Goal: Task Accomplishment & Management: Complete application form

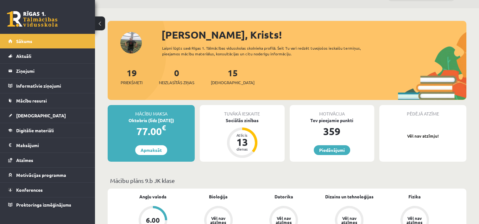
scroll to position [32, 0]
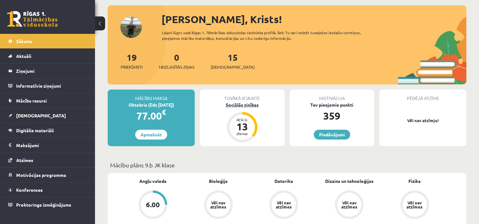
click at [242, 124] on div "13" at bounding box center [242, 127] width 19 height 10
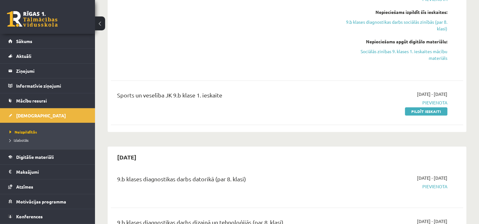
scroll to position [601, 0]
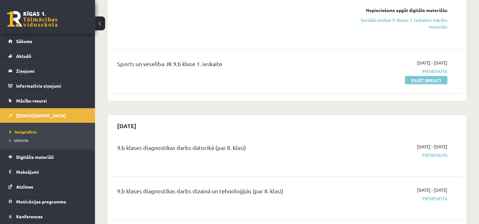
click at [424, 76] on link "Pildīt ieskaiti" at bounding box center [426, 80] width 42 height 8
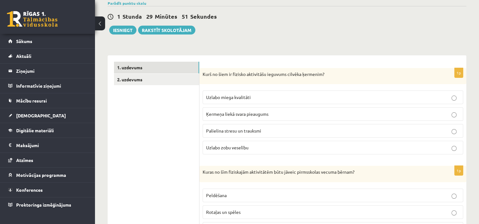
scroll to position [63, 0]
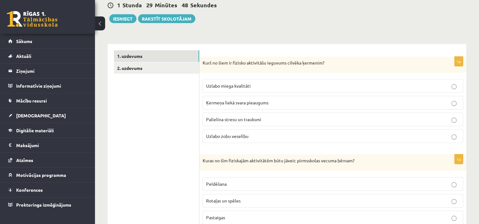
click at [286, 103] on p "Ķermeņa liekā svara pieaugums" at bounding box center [333, 102] width 254 height 7
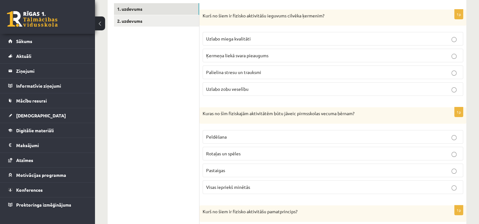
scroll to position [127, 0]
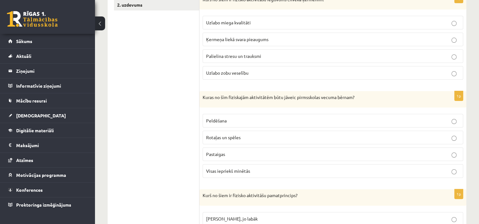
click at [235, 172] on span "Visas iepriekš minētās" at bounding box center [228, 171] width 44 height 6
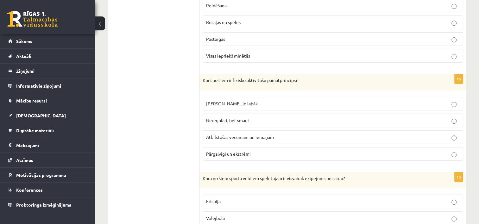
scroll to position [253, 0]
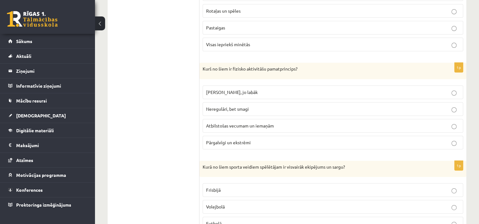
click at [273, 123] on span "Atbilstošas vecumam un iemaņām" at bounding box center [240, 126] width 68 height 6
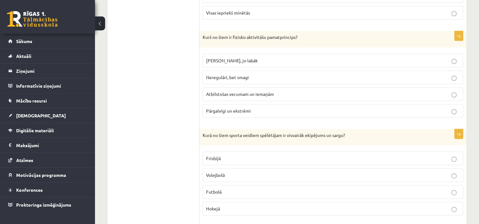
scroll to position [317, 0]
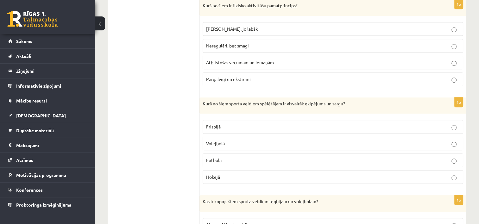
click at [233, 174] on p "Hokejā" at bounding box center [333, 177] width 254 height 7
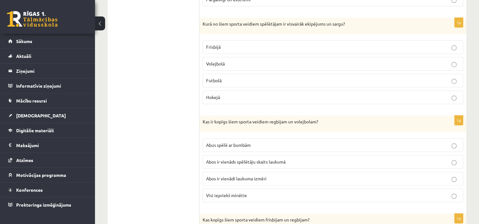
scroll to position [411, 0]
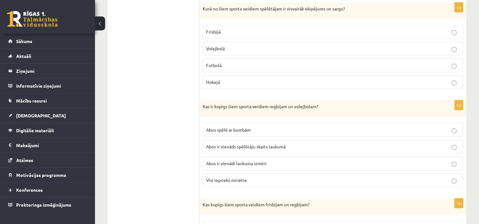
click at [264, 129] on p "Abus spēlē ar bumbām" at bounding box center [333, 130] width 254 height 7
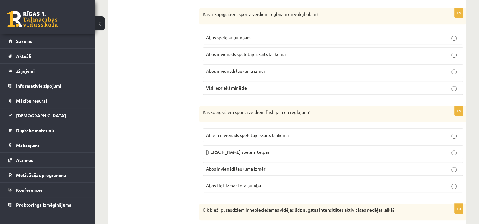
scroll to position [506, 0]
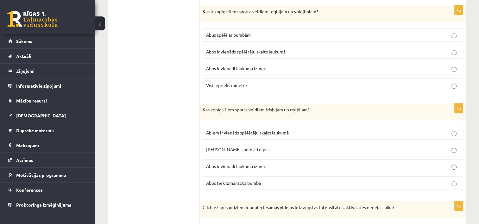
click at [254, 149] on p "Abus spēlē ārtelpās" at bounding box center [333, 149] width 254 height 7
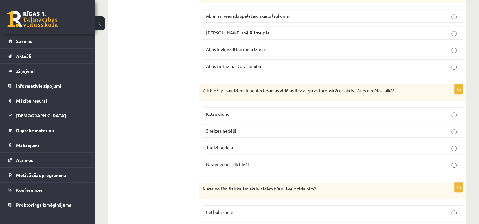
scroll to position [633, 0]
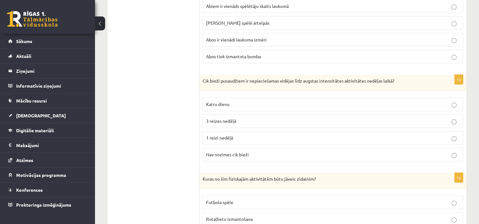
click at [242, 118] on p "3 reizes nedēļā" at bounding box center [333, 121] width 254 height 7
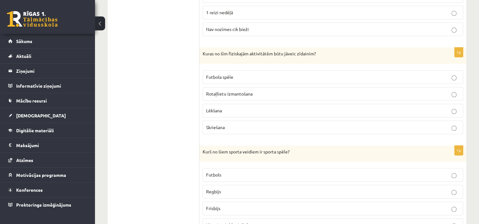
scroll to position [760, 0]
click at [256, 91] on p "Rotaļlietu izmantošana" at bounding box center [333, 92] width 254 height 7
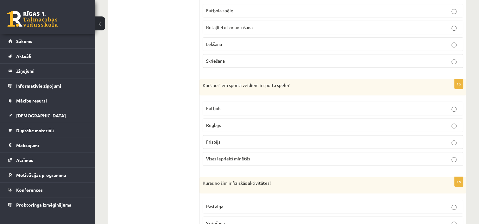
scroll to position [855, 0]
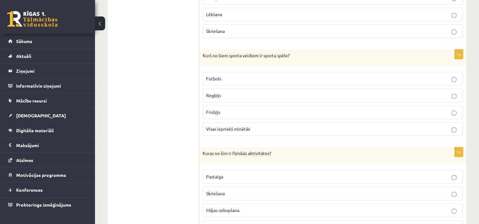
click at [253, 126] on p "Visas iepriekš minētās" at bounding box center [333, 129] width 254 height 7
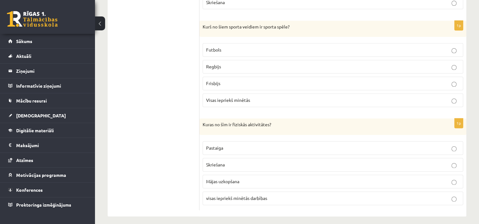
click at [247, 195] on span "visas iepriekš minētās darbības" at bounding box center [236, 198] width 61 height 6
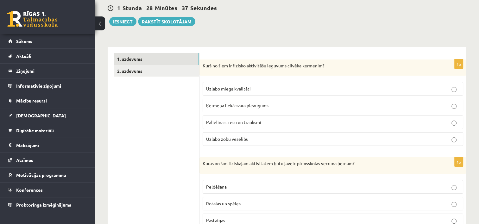
scroll to position [0, 0]
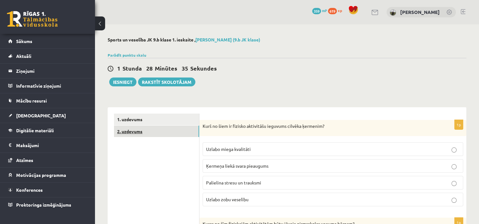
click at [127, 132] on link "2. uzdevums" at bounding box center [156, 132] width 85 height 12
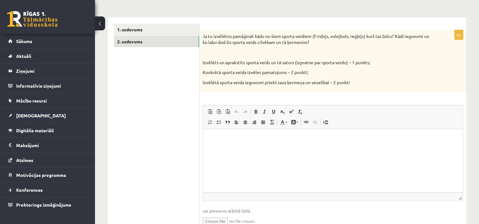
scroll to position [122, 0]
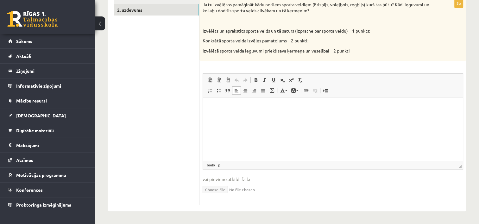
click at [249, 109] on p "Editor, wiswyg-editor-user-answer-47024715578620" at bounding box center [332, 107] width 247 height 7
click at [246, 111] on html at bounding box center [333, 106] width 260 height 19
click at [245, 111] on html at bounding box center [333, 106] width 260 height 19
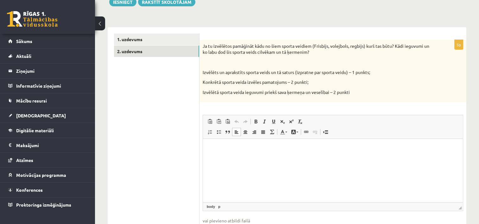
scroll to position [90, 0]
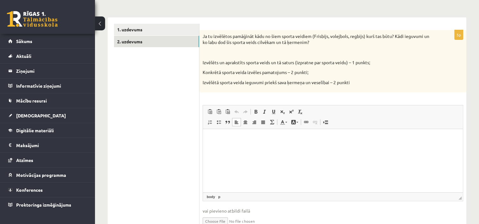
click at [219, 145] on html at bounding box center [333, 138] width 260 height 19
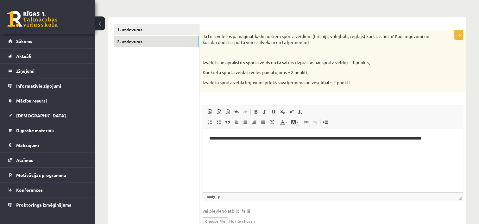
click at [260, 138] on p "**********" at bounding box center [333, 138] width 248 height 7
click at [261, 138] on p "**********" at bounding box center [333, 138] width 248 height 7
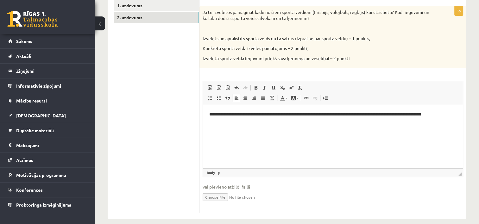
scroll to position [122, 0]
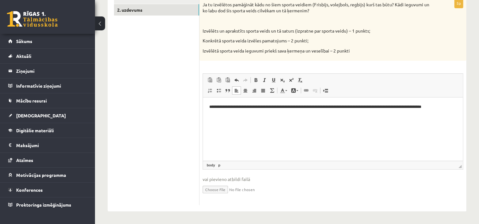
click at [229, 117] on html "**********" at bounding box center [333, 110] width 260 height 26
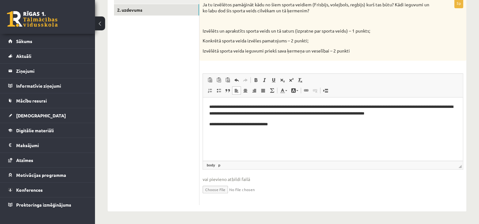
click at [261, 124] on p "**********" at bounding box center [333, 124] width 248 height 7
click at [262, 124] on p "**********" at bounding box center [333, 124] width 248 height 7
click at [281, 126] on p "**********" at bounding box center [333, 124] width 248 height 7
click at [289, 124] on p "**********" at bounding box center [333, 124] width 248 height 7
click at [220, 138] on html "**********" at bounding box center [333, 120] width 260 height 47
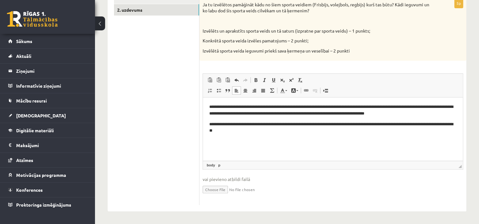
click at [237, 131] on p "**********" at bounding box center [333, 127] width 248 height 13
click at [277, 136] on p "**********" at bounding box center [333, 135] width 248 height 7
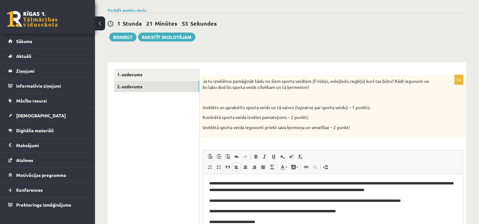
scroll to position [27, 0]
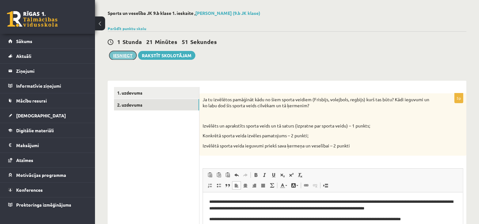
click at [122, 58] on button "Iesniegt" at bounding box center [122, 55] width 27 height 9
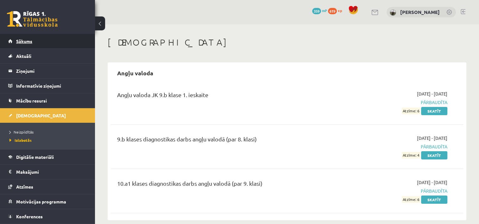
click at [27, 46] on link "Sākums" at bounding box center [47, 41] width 79 height 15
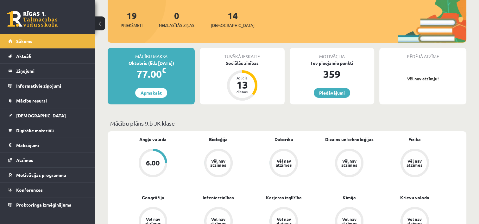
scroll to position [63, 0]
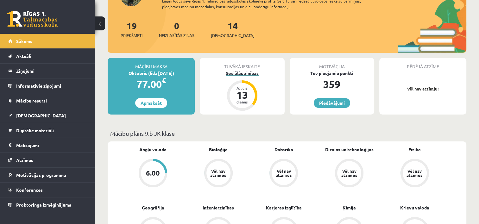
click at [246, 91] on div "13" at bounding box center [242, 95] width 19 height 10
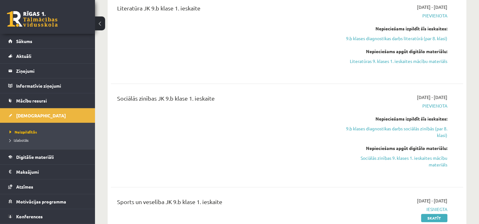
scroll to position [475, 0]
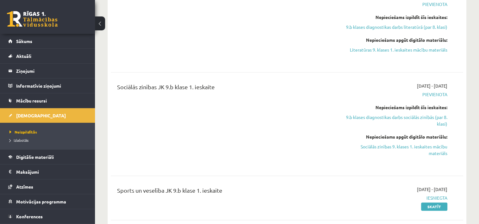
click at [408, 114] on link "9.b klases diagnostikas darbs sociālās zinībās (par 8. klasi)" at bounding box center [395, 120] width 104 height 13
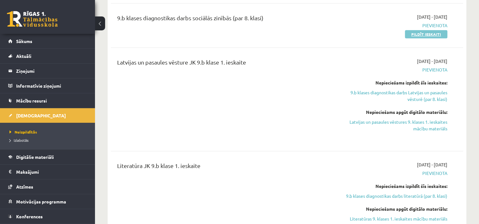
click at [419, 30] on link "Pildīt ieskaiti" at bounding box center [426, 34] width 42 height 8
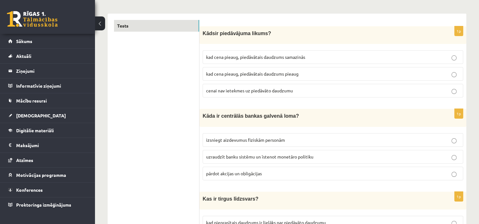
scroll to position [95, 0]
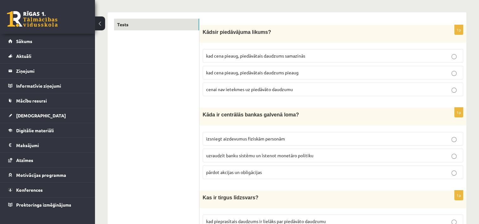
click at [308, 55] on p "kad cena pieaug, piedāvātais daudzums samazinās" at bounding box center [333, 56] width 254 height 7
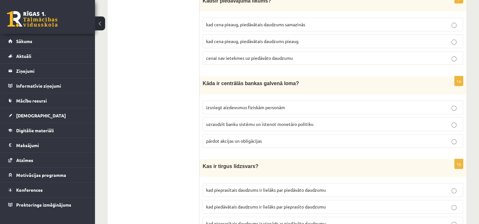
scroll to position [127, 0]
click at [320, 122] on p "uzraudzīt banku sistēmu un īstenot monetāro politiku" at bounding box center [333, 124] width 254 height 7
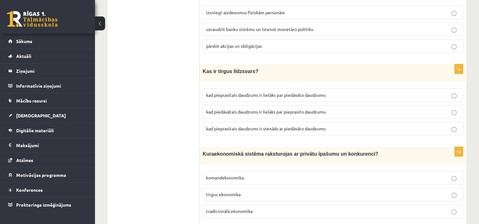
scroll to position [222, 0]
click at [342, 128] on p "kad pieprasītais daudzums ir vienāds ar piedāvāto daudzumu" at bounding box center [333, 128] width 254 height 7
click at [325, 94] on span "kad pieprasītais daudzums ir lielāks par piedāvāto daudzumu" at bounding box center [266, 95] width 120 height 6
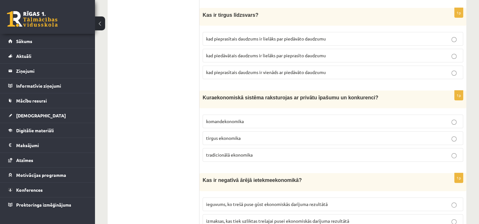
scroll to position [317, 0]
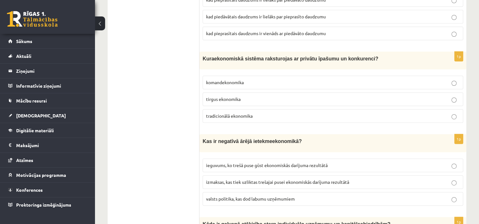
click at [270, 98] on p "tirgus ekonomika" at bounding box center [333, 99] width 254 height 7
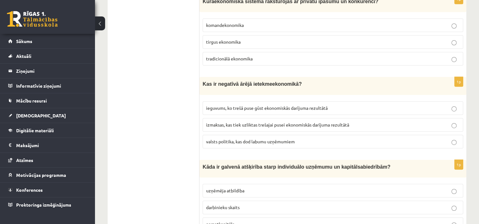
scroll to position [380, 0]
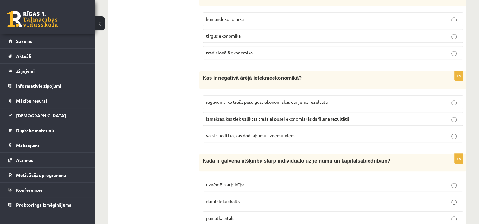
click at [312, 116] on span "izmaksas, kas tiek uzliktas trešajai pusei ekonomiskās darījuma rezultātā" at bounding box center [277, 119] width 143 height 6
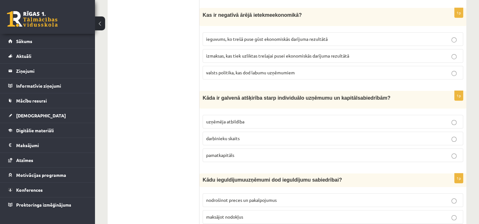
scroll to position [443, 0]
click at [255, 118] on p "uzņēmēja atbildība" at bounding box center [333, 121] width 254 height 7
click at [252, 135] on p "darbinieku skaits" at bounding box center [333, 138] width 254 height 7
click at [253, 135] on p "darbinieku skaits" at bounding box center [333, 138] width 254 height 7
click at [258, 118] on p "uzņēmēja atbildība" at bounding box center [333, 121] width 254 height 7
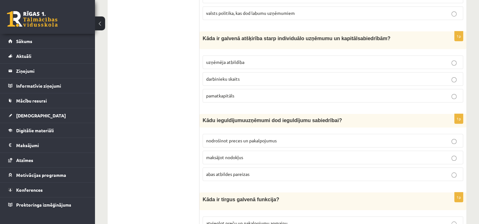
scroll to position [506, 0]
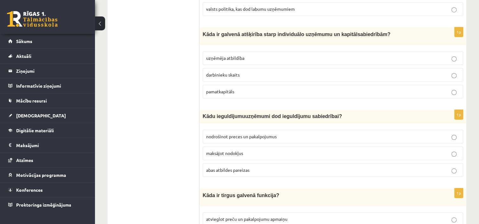
click at [241, 88] on p "pamatkapitāls" at bounding box center [333, 91] width 254 height 7
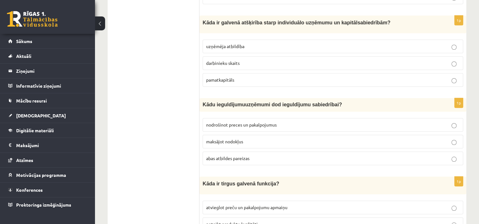
scroll to position [538, 0]
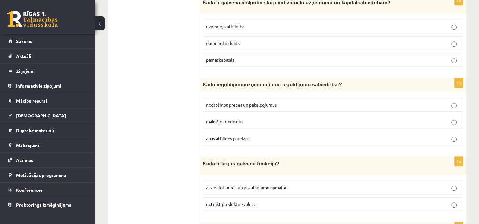
click at [248, 135] on span "abas atbildes pareizas" at bounding box center [227, 138] width 43 height 6
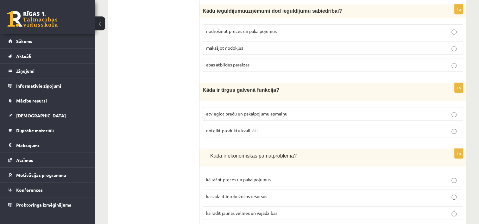
scroll to position [633, 0]
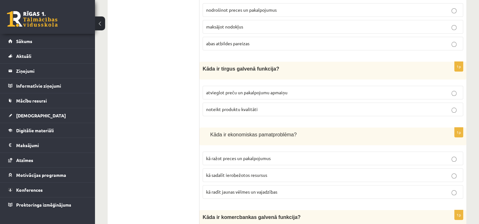
click at [292, 89] on p "atvieglot preču un pakalpojumu apmaiņu" at bounding box center [333, 92] width 254 height 7
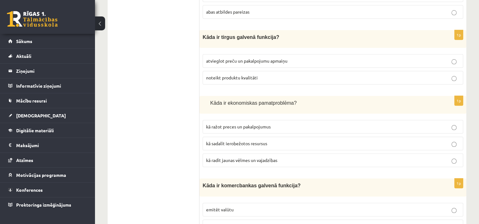
scroll to position [696, 0]
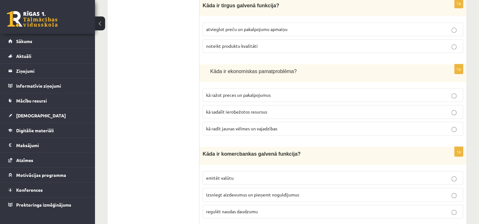
click at [285, 125] on p "kā radīt jaunas vēlmes un vajadzības" at bounding box center [333, 128] width 254 height 7
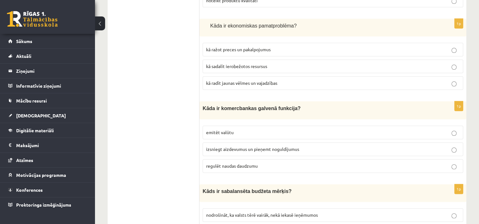
scroll to position [728, 0]
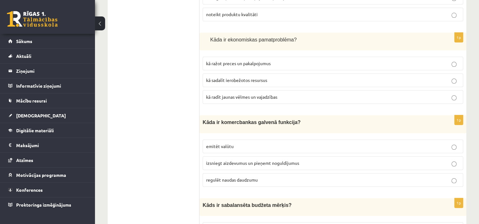
click at [282, 77] on p "kā sadalīt ierobežotos resursus" at bounding box center [333, 80] width 254 height 7
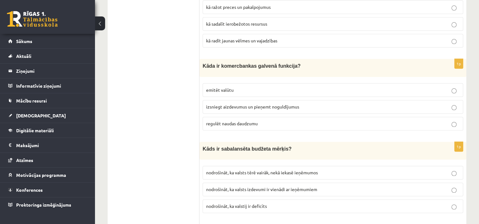
scroll to position [791, 0]
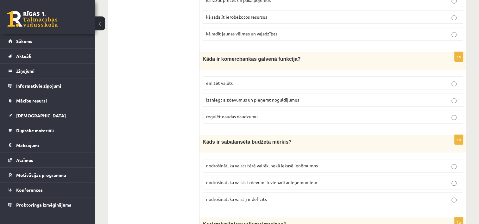
click at [278, 97] on p "izsniegt aizdevumus un pieņemt noguldījumus" at bounding box center [333, 100] width 254 height 7
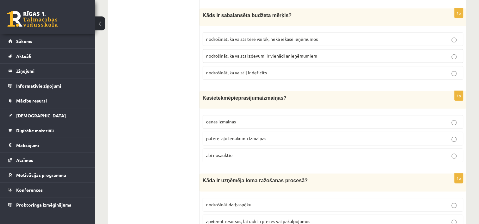
scroll to position [886, 0]
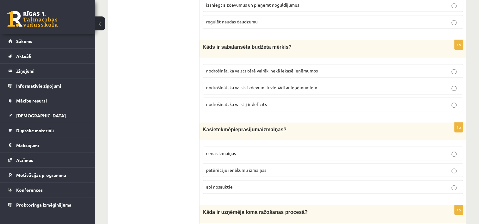
click at [323, 84] on p "nodrošināt, ka valsts izdevumi ir vienādi ar ieņēmumiem" at bounding box center [333, 87] width 254 height 7
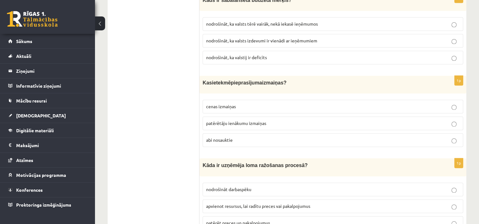
scroll to position [950, 0]
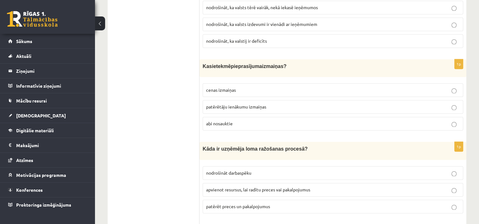
click at [235, 120] on p "abi nosauktie" at bounding box center [333, 123] width 254 height 7
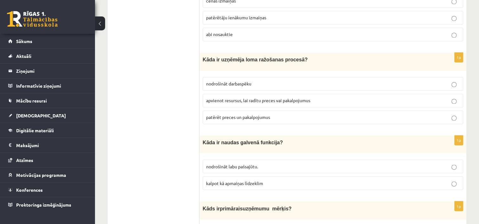
scroll to position [1045, 0]
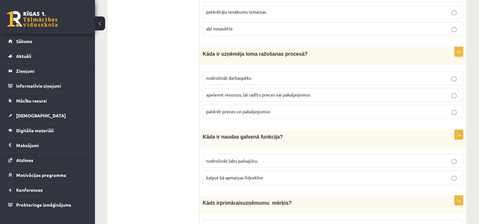
click at [280, 75] on p "nodrošināt darbaspēku" at bounding box center [333, 78] width 254 height 7
click at [302, 92] on span "apvienot resursus, lai radītu preces vai pakalpojumus" at bounding box center [258, 95] width 104 height 6
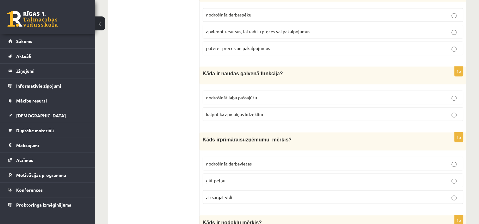
scroll to position [1139, 0]
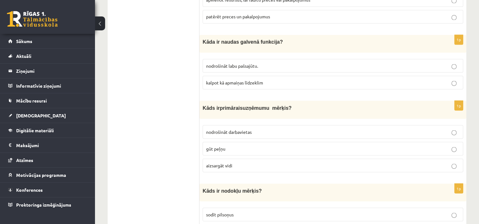
click at [273, 79] on p "kalpot kā apmaiņas līdzeklim" at bounding box center [333, 82] width 254 height 7
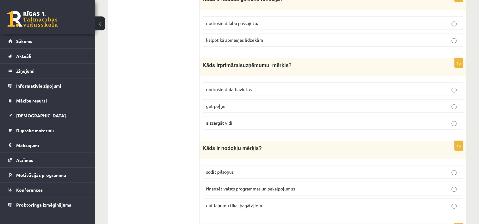
scroll to position [1171, 0]
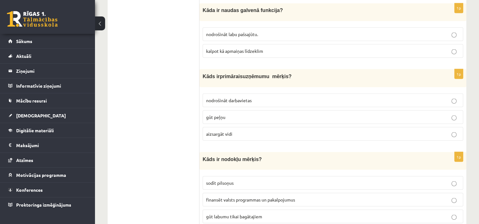
click at [237, 114] on p "gūt peļņu" at bounding box center [333, 117] width 254 height 7
click at [261, 97] on p "nodrošināt darbavietas" at bounding box center [333, 100] width 254 height 7
click at [264, 97] on p "nodrošināt darbavietas" at bounding box center [333, 100] width 254 height 7
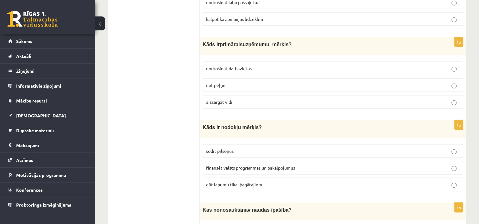
click at [236, 82] on p "gūt peļņu" at bounding box center [333, 85] width 254 height 7
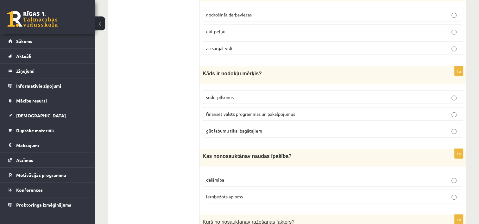
scroll to position [1266, 0]
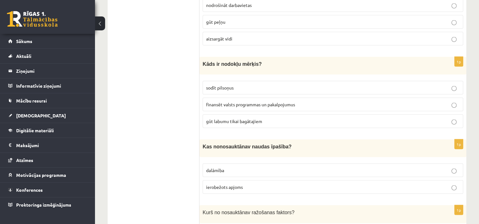
click at [252, 98] on label "finansēt valsts programmas un pakalpojumus" at bounding box center [333, 105] width 260 height 14
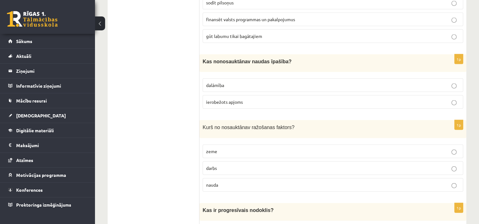
scroll to position [1361, 0]
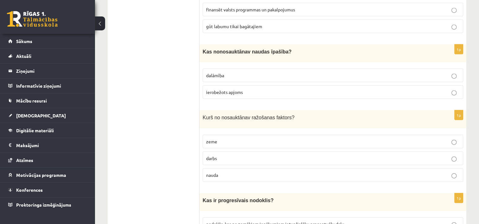
click at [246, 89] on p "ierobežots apjoms" at bounding box center [333, 92] width 254 height 7
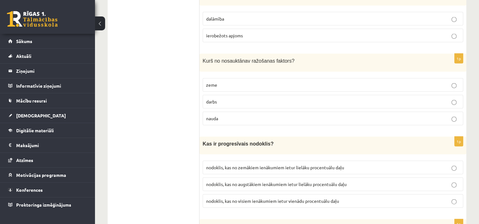
scroll to position [1424, 0]
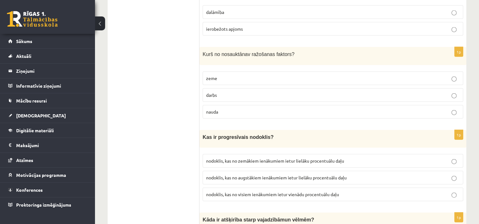
click at [223, 75] on p "zeme" at bounding box center [333, 78] width 254 height 7
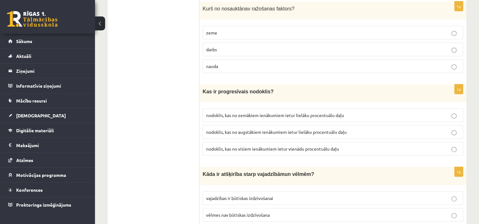
scroll to position [1488, 0]
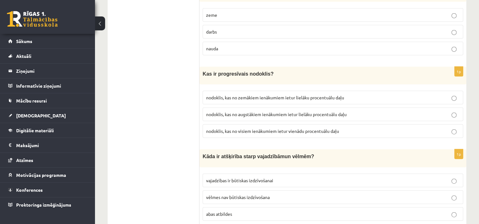
click at [303, 128] on span "nodoklis, kas no visiem ienākumiem ietur vienādu procentuālu daļu" at bounding box center [272, 131] width 133 height 6
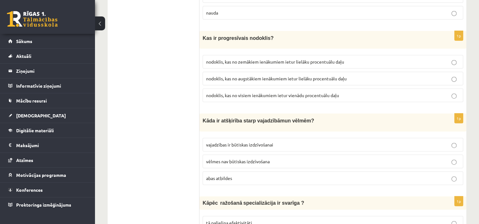
scroll to position [1551, 0]
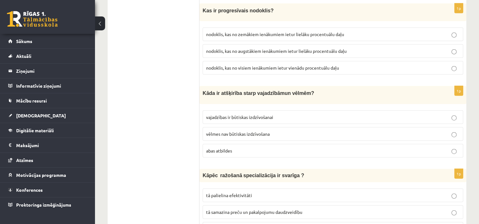
click at [253, 131] on span "vēlmes nav būtiskas izdzīvošana" at bounding box center [238, 134] width 64 height 6
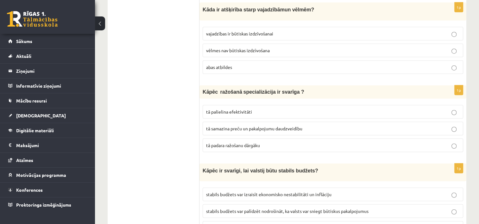
scroll to position [1646, 0]
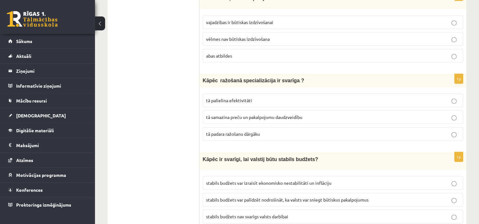
click at [252, 97] on p "tā palielina efektivitāti" at bounding box center [333, 100] width 254 height 7
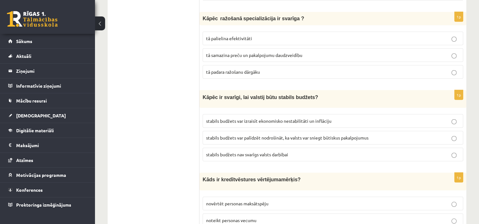
scroll to position [1709, 0]
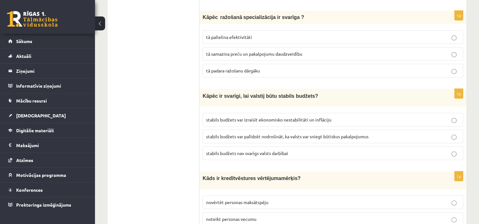
click at [348, 134] on span "stabils budžets var palīdzēt nodrošināt, ka valsts var sniegt būtiskus pakalpoj…" at bounding box center [287, 137] width 162 height 6
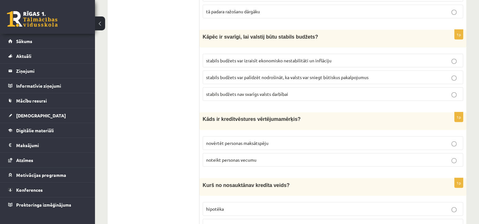
scroll to position [1773, 0]
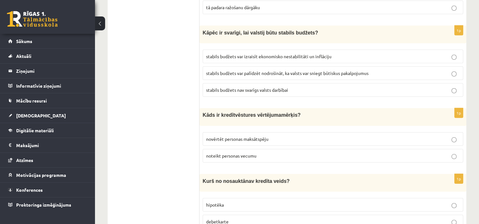
click at [272, 136] on p "novērtēt personas maksātspēju" at bounding box center [333, 139] width 254 height 7
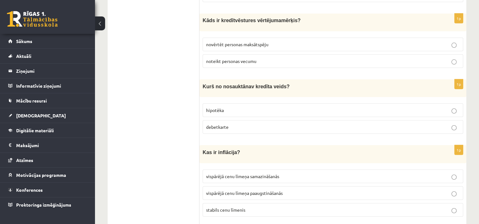
scroll to position [1867, 0]
click at [236, 123] on p "debetkarte" at bounding box center [333, 126] width 254 height 7
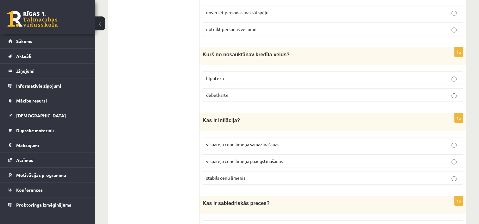
scroll to position [1931, 0]
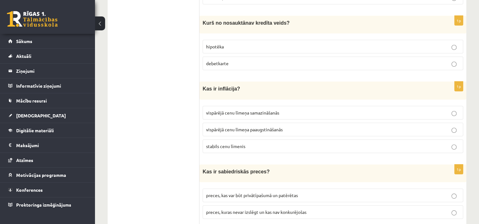
click at [287, 110] on p "vispārējā cenu līmeņa samazināšanās" at bounding box center [333, 113] width 254 height 7
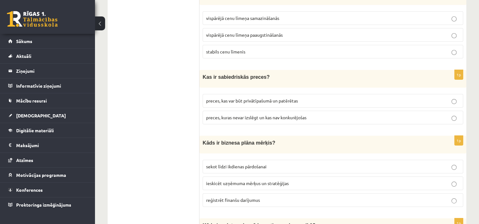
scroll to position [2026, 0]
click at [310, 97] on p "preces, kas var būt privātīpašumā un patērētas" at bounding box center [333, 100] width 254 height 7
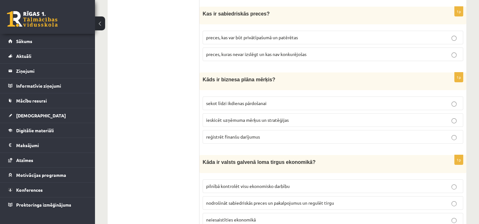
scroll to position [2089, 0]
click at [298, 116] on p "ieskicēt uzņēmuma mērķus un stratēģijas" at bounding box center [333, 119] width 254 height 7
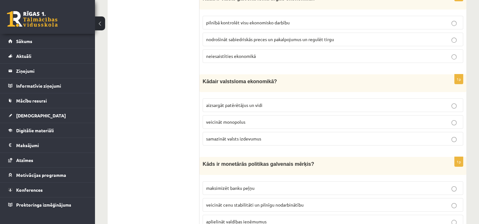
scroll to position [2253, 0]
click at [250, 135] on span "samazināt valsts izdevumus" at bounding box center [233, 138] width 55 height 6
click at [262, 202] on span "veicināt cenu stabilitāti un pilnīgu nodarbinātību" at bounding box center [254, 205] width 97 height 6
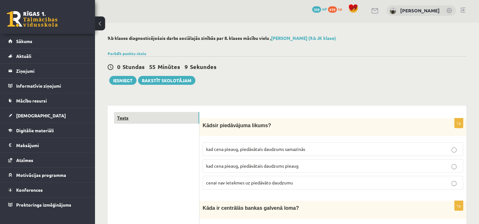
scroll to position [0, 0]
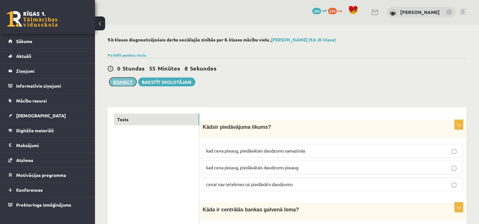
click at [128, 86] on button "Iesniegt" at bounding box center [122, 82] width 27 height 9
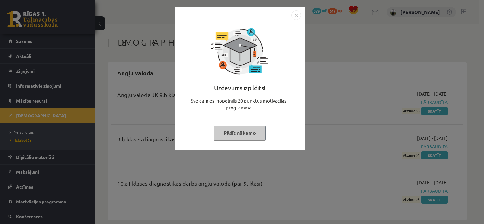
click at [243, 131] on button "Pildīt nākamo" at bounding box center [240, 133] width 52 height 15
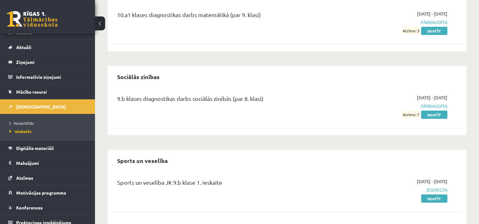
scroll to position [14, 0]
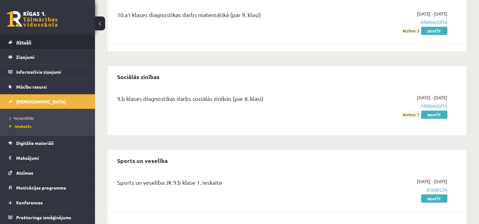
click at [22, 46] on link "Aktuāli" at bounding box center [47, 42] width 79 height 15
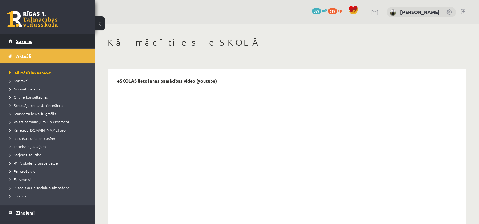
click at [21, 41] on span "Sākums" at bounding box center [24, 41] width 16 height 6
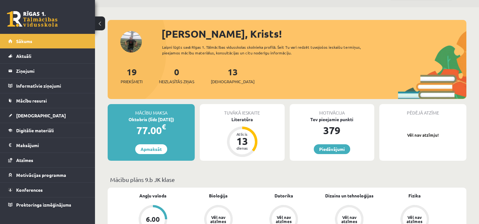
scroll to position [32, 0]
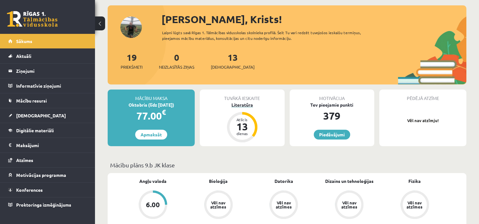
click at [248, 119] on div "Atlicis" at bounding box center [242, 120] width 19 height 4
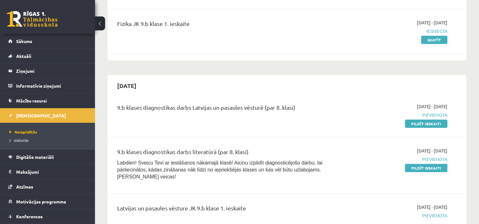
scroll to position [127, 0]
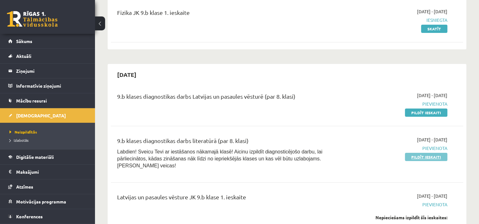
click at [424, 159] on link "Pildīt ieskaiti" at bounding box center [426, 157] width 42 height 8
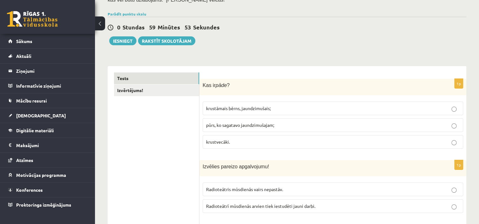
scroll to position [63, 0]
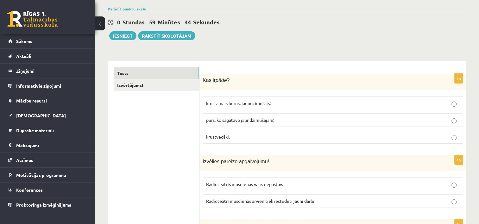
click at [287, 121] on p "pūrs, ko sagatavo jaundzimušajam;" at bounding box center [333, 120] width 254 height 7
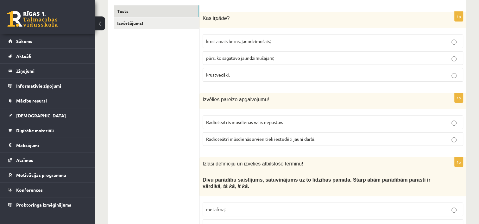
scroll to position [127, 0]
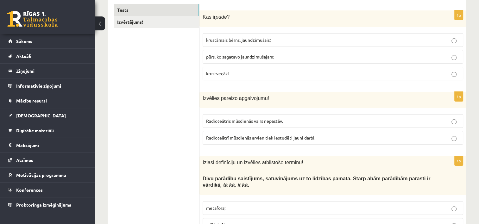
click at [329, 137] on p "Radioteātrī mūsdienās arvien tiek iestudēti jauni darbi." at bounding box center [333, 138] width 254 height 7
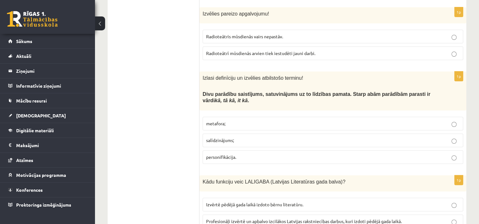
scroll to position [222, 0]
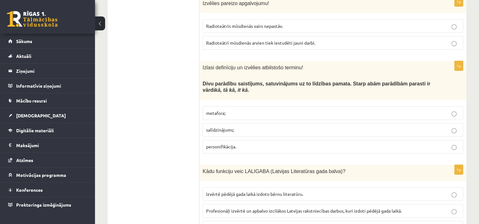
click at [244, 129] on p "salīdzinājums;" at bounding box center [333, 130] width 254 height 7
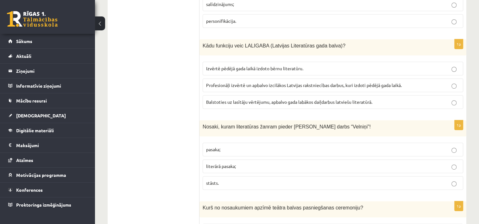
scroll to position [348, 0]
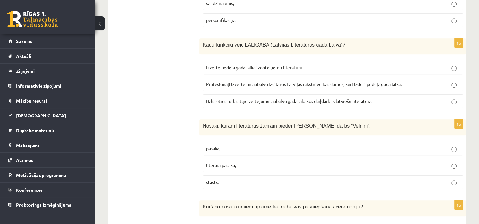
click at [402, 83] on span "Profesionāļi izvērtē un apbalvo izcilākos Latvijas rakstniecības darbus, kuri i…" at bounding box center [304, 84] width 196 height 6
click at [382, 100] on p "Balstoties uz lasītāju vērtējumu, apbalvo gada labākos daiļdarbus latviešu lite…" at bounding box center [333, 101] width 254 height 7
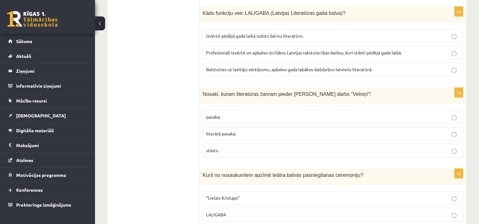
click at [248, 133] on p "literārā pasaka;" at bounding box center [333, 133] width 254 height 7
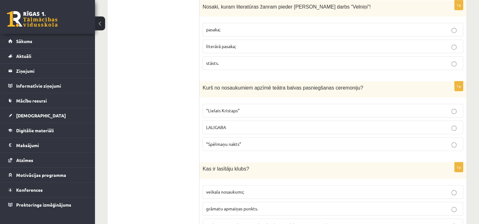
scroll to position [475, 0]
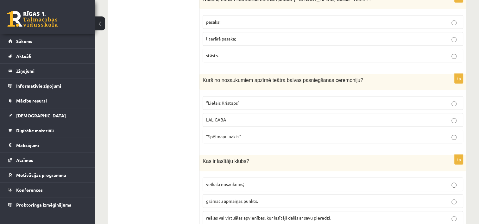
click at [248, 135] on p "“Spēlmaņu nakts”" at bounding box center [333, 136] width 254 height 7
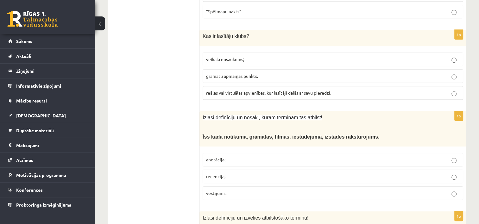
scroll to position [601, 0]
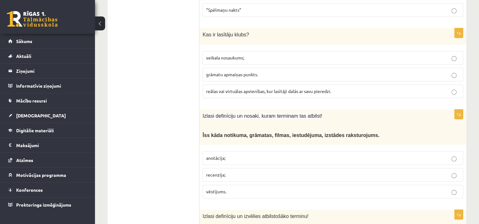
click at [340, 90] on p "reālas vai virtuālas apvienības, kur lasītāji dalās ar savu pieredzi." at bounding box center [333, 91] width 254 height 7
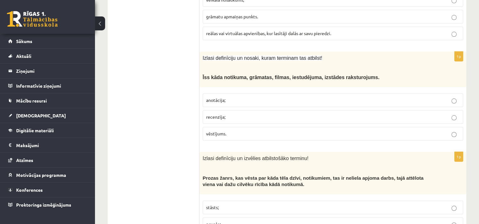
scroll to position [696, 0]
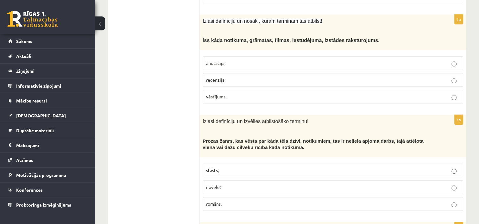
click at [229, 61] on p "anotācija;" at bounding box center [333, 63] width 254 height 7
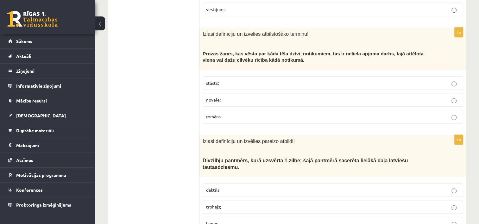
scroll to position [791, 0]
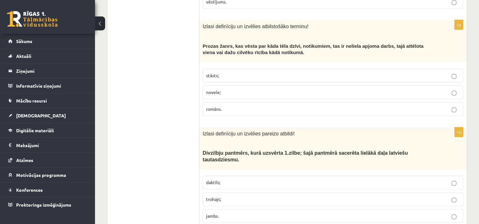
click at [223, 72] on p "stāsts;" at bounding box center [333, 75] width 254 height 7
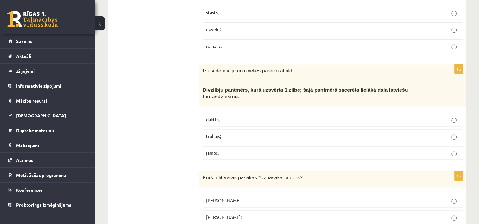
scroll to position [855, 0]
click at [232, 116] on p "daktils;" at bounding box center [333, 119] width 254 height 7
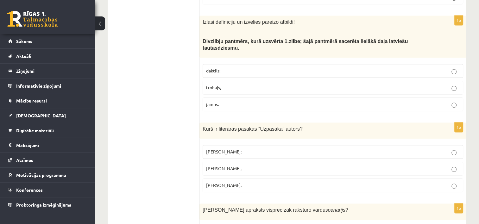
scroll to position [918, 0]
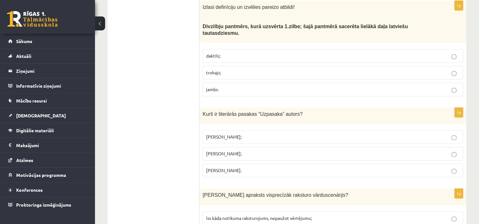
click at [243, 150] on p "Skaidrīte Kaldupe;" at bounding box center [333, 153] width 254 height 7
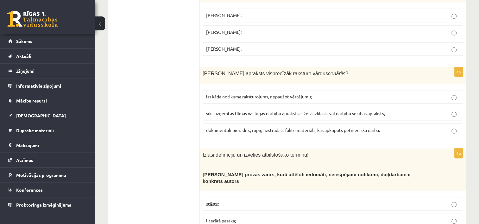
scroll to position [1045, 0]
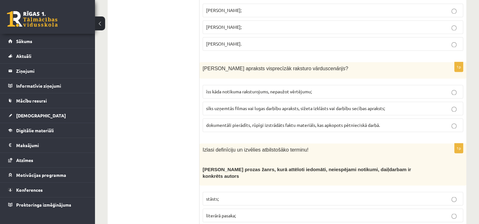
click at [397, 105] on p "sīks uzņemtās filmas vai lugas darbību apraksts, sižeta izklāsts vai darbību se…" at bounding box center [333, 108] width 254 height 7
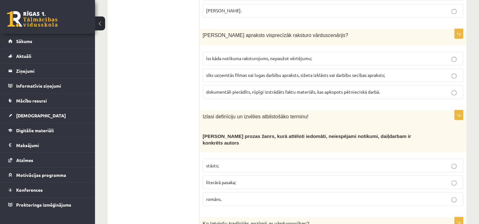
scroll to position [1108, 0]
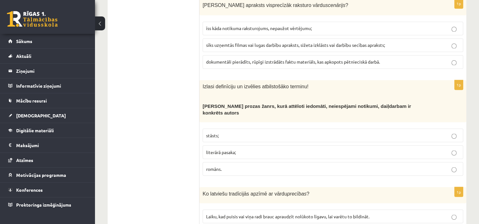
click at [240, 149] on p "literārā pasaka;" at bounding box center [333, 152] width 254 height 7
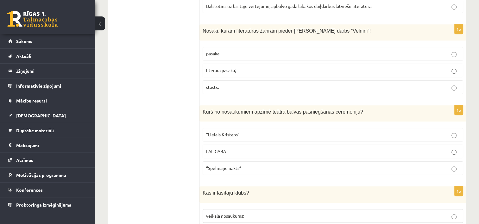
scroll to position [411, 0]
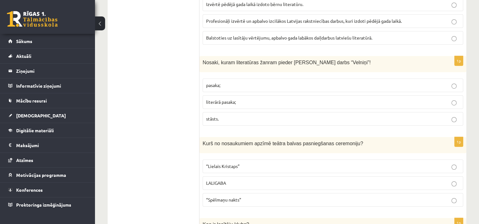
click at [258, 84] on p "pasaka;" at bounding box center [333, 85] width 254 height 7
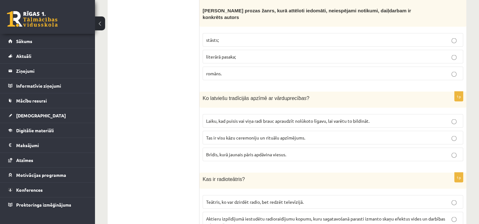
scroll to position [1204, 0]
click at [306, 134] on p "Tas ir visu kāzu ceremoniju un rituālu apzīmējums." at bounding box center [333, 137] width 254 height 7
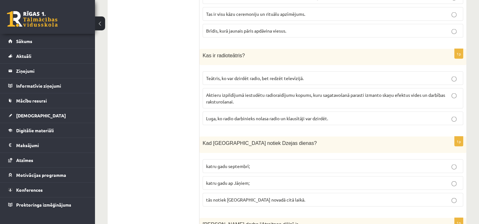
scroll to position [1330, 0]
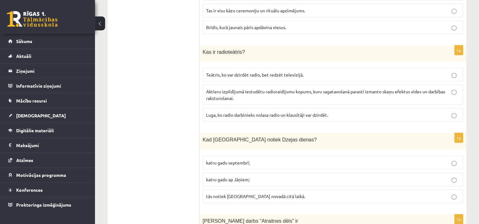
click at [333, 112] on p "Luga, ko radio darbinieks nolasa radio un klausītāji var dzirdēt." at bounding box center [333, 115] width 254 height 7
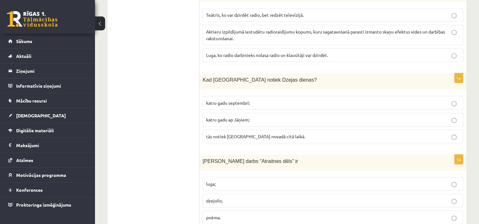
scroll to position [1394, 0]
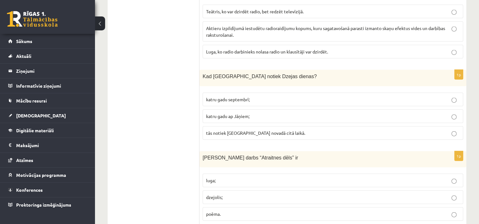
click at [257, 96] on p "katru gadu septembrī;" at bounding box center [333, 99] width 254 height 7
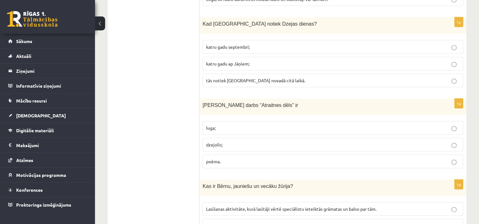
scroll to position [1457, 0]
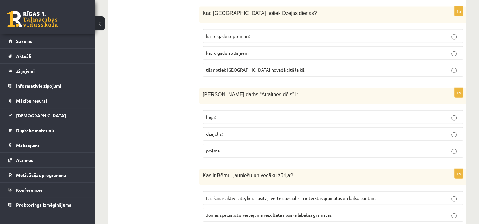
click at [221, 114] on p "luga;" at bounding box center [333, 117] width 254 height 7
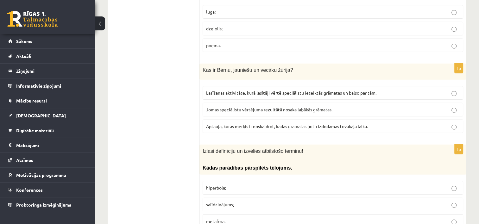
scroll to position [1584, 0]
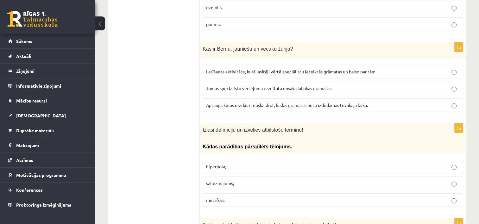
click at [348, 85] on p "Jomas speciālistu vērtējuma rezultātā nosaka labākās grāmatas." at bounding box center [333, 88] width 254 height 7
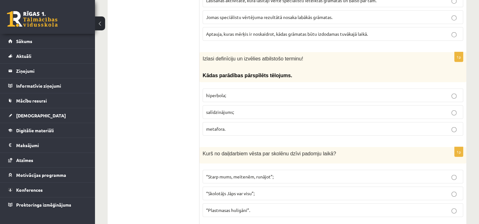
scroll to position [1679, 0]
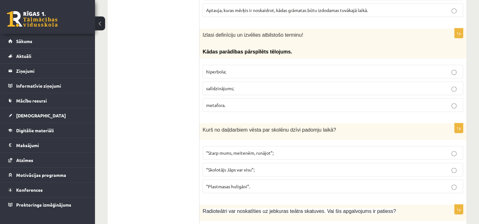
click at [241, 68] on p "hiperbola;" at bounding box center [333, 71] width 254 height 7
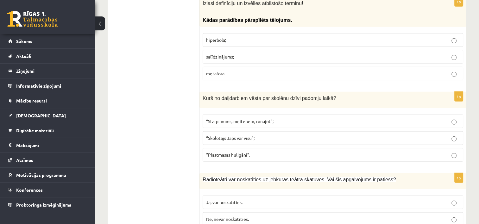
scroll to position [1742, 0]
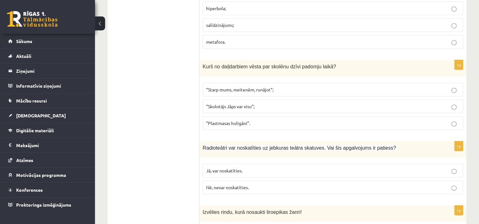
click at [256, 120] on p "“Plastmasas huligāni”." at bounding box center [333, 123] width 254 height 7
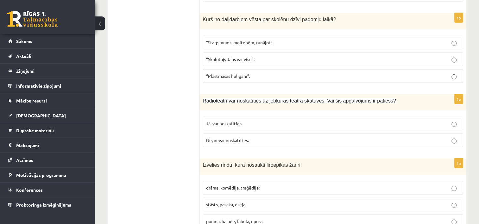
scroll to position [1805, 0]
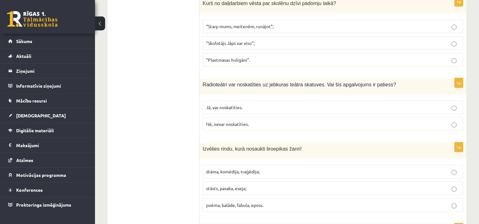
click at [253, 104] on p "Jā, var noskatīties." at bounding box center [333, 107] width 254 height 7
click at [246, 121] on span "Nē, nevar noskatīties." at bounding box center [227, 124] width 43 height 6
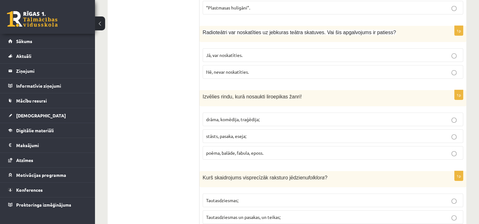
scroll to position [1868, 0]
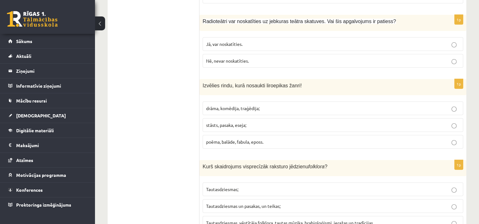
click at [265, 139] on p "poēma, balāde, fabula, eposs." at bounding box center [333, 142] width 254 height 7
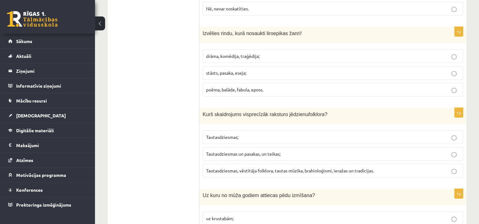
scroll to position [1932, 0]
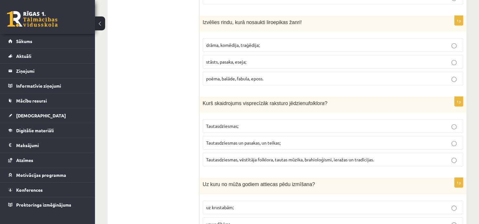
click at [404, 156] on p "Tautasdziesmas, vēstītāja folklora, tautas mūzika, brahioloģismi, ieražas un tr…" at bounding box center [333, 159] width 254 height 7
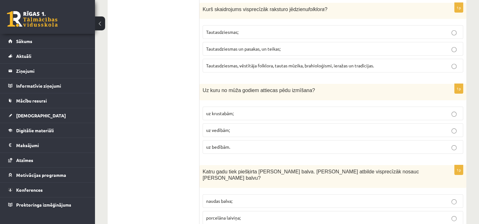
scroll to position [2027, 0]
click at [234, 143] on p "uz bedībām." at bounding box center [333, 146] width 254 height 7
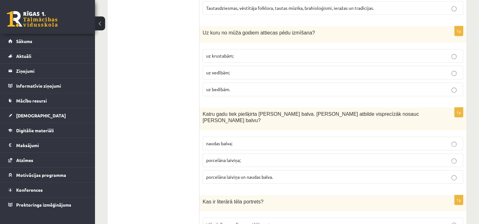
scroll to position [2090, 0]
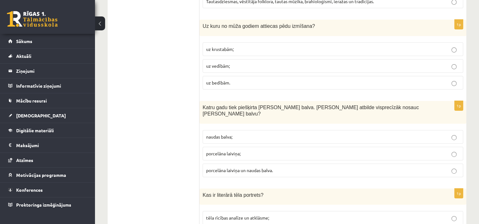
click at [234, 63] on p "uz vedībām;" at bounding box center [333, 66] width 254 height 7
click at [263, 79] on p "uz bedībām." at bounding box center [333, 82] width 254 height 7
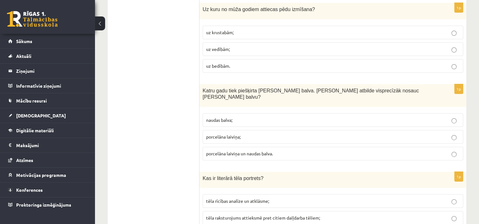
scroll to position [2122, 0]
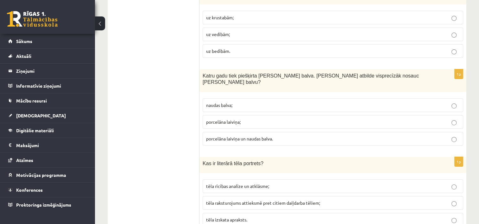
click at [278, 119] on p "porcelāna laiviņa;" at bounding box center [333, 122] width 254 height 7
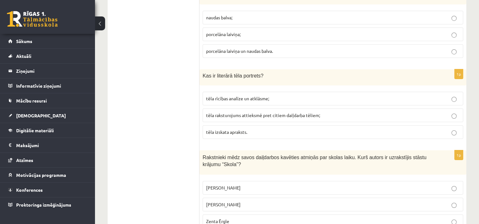
scroll to position [2217, 0]
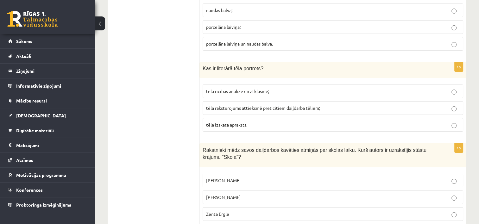
click at [275, 41] on p "porcelāna laiviņa un naudas balva." at bounding box center [333, 44] width 254 height 7
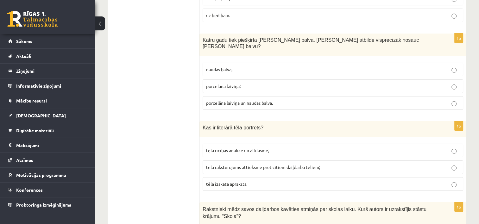
scroll to position [2153, 0]
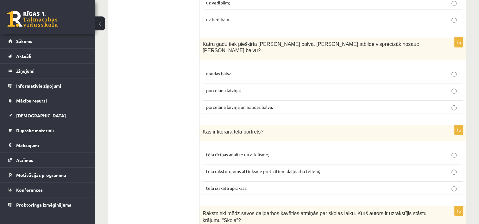
click at [271, 87] on p "porcelāna laiviņa;" at bounding box center [333, 90] width 254 height 7
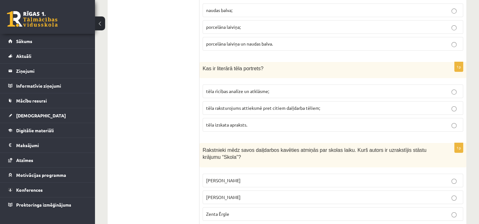
click at [260, 122] on p "tēla izskata apraksts." at bounding box center [333, 125] width 254 height 7
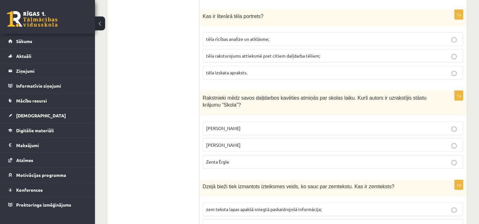
scroll to position [2280, 0]
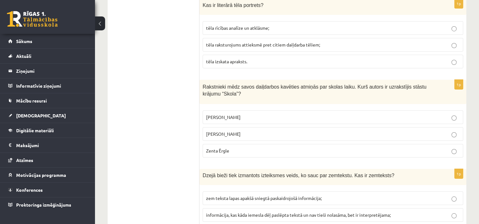
click at [244, 114] on p "Pauls Bankovskis" at bounding box center [333, 117] width 254 height 7
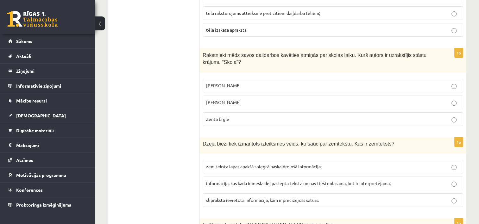
scroll to position [2343, 0]
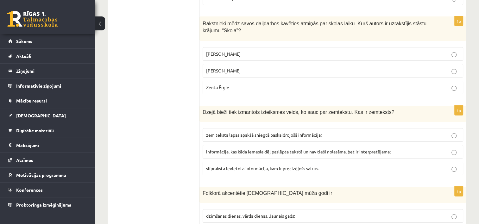
click at [238, 67] on p "Kārlis Vērdiņš" at bounding box center [333, 70] width 254 height 7
click at [237, 81] on label "Zenta Ērgle" at bounding box center [333, 88] width 260 height 14
click at [248, 51] on p "Pauls Bankovskis" at bounding box center [333, 54] width 254 height 7
click at [240, 84] on p "Zenta Ērgle" at bounding box center [333, 87] width 254 height 7
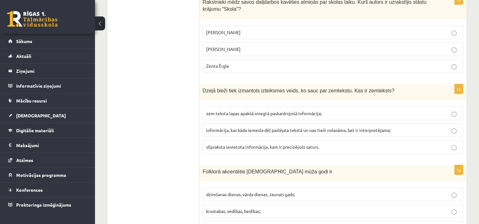
scroll to position [2375, 0]
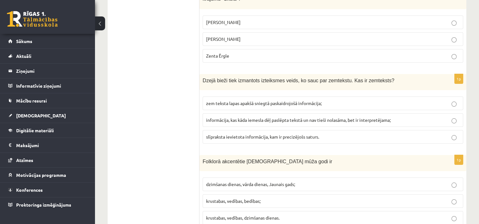
click at [335, 100] on p "zem teksta lapas apakšā sniegtā paskaidrojošā informācija;" at bounding box center [333, 103] width 254 height 7
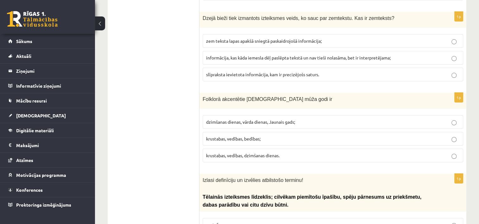
scroll to position [2438, 0]
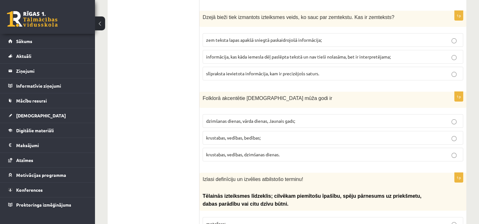
click at [273, 135] on p "krustabas, vedības, bedības;" at bounding box center [333, 138] width 254 height 7
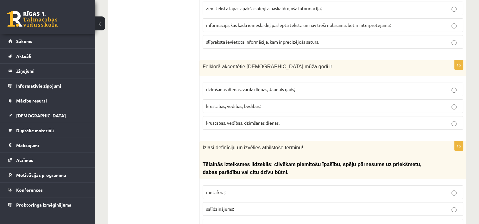
click at [235, 223] on span "personifikācija." at bounding box center [221, 226] width 30 height 6
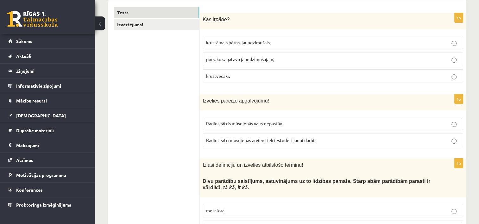
scroll to position [0, 0]
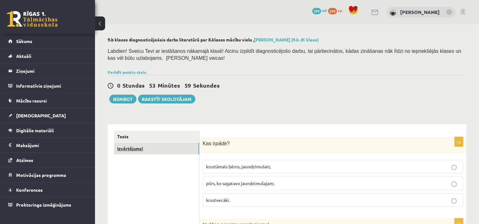
click at [124, 150] on link "Izvērtējums!" at bounding box center [156, 149] width 85 height 12
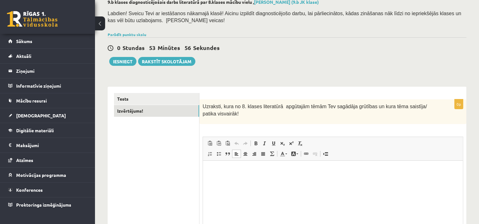
click at [227, 179] on html at bounding box center [333, 169] width 260 height 19
click at [248, 180] on html at bounding box center [333, 169] width 260 height 19
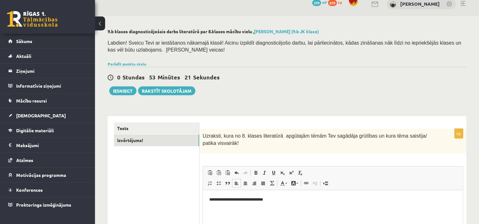
scroll to position [5, 0]
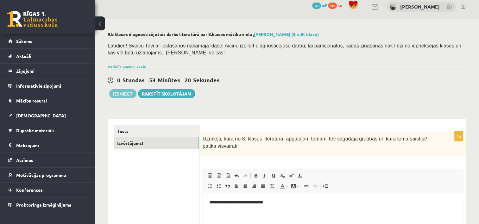
click at [125, 91] on button "Iesniegt" at bounding box center [122, 93] width 27 height 9
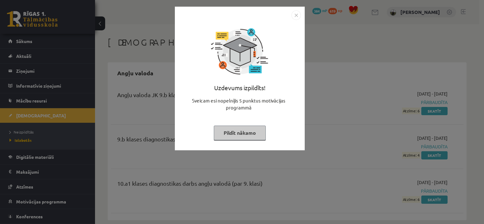
click at [246, 130] on button "Pildīt nākamo" at bounding box center [240, 133] width 52 height 15
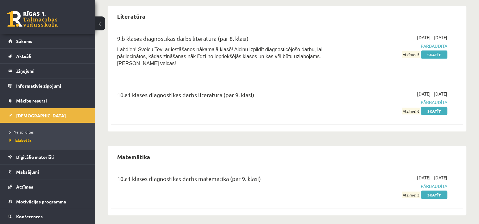
scroll to position [1133, 0]
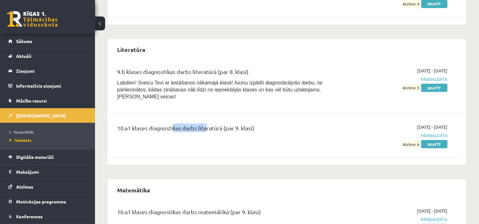
drag, startPoint x: 171, startPoint y: 120, endPoint x: 205, endPoint y: 121, distance: 34.2
click at [205, 123] on div "10.a1 klases diagnostikas darbs literatūrā (par 9. klasi)" at bounding box center [225, 129] width 217 height 12
drag, startPoint x: 205, startPoint y: 121, endPoint x: 209, endPoint y: 121, distance: 4.1
click at [209, 123] on div "10.a1 klases diagnostikas darbs literatūrā (par 9. klasi)" at bounding box center [225, 129] width 217 height 12
drag, startPoint x: 191, startPoint y: 71, endPoint x: 237, endPoint y: 75, distance: 45.4
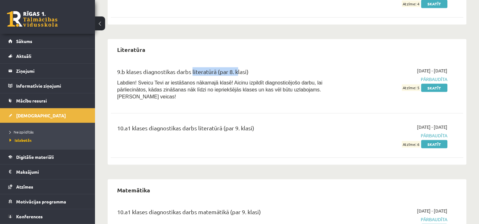
click at [237, 75] on div "9.b klases diagnostikas darbs literatūrā (par 8. klasi)" at bounding box center [225, 73] width 217 height 12
drag, startPoint x: 237, startPoint y: 75, endPoint x: 262, endPoint y: 84, distance: 27.0
click at [262, 84] on p "Labdien! Sveicu Tevi ar iestāšanos nākamajā klasē! Aicinu izpildīt diagnosticēj…" at bounding box center [225, 89] width 217 height 21
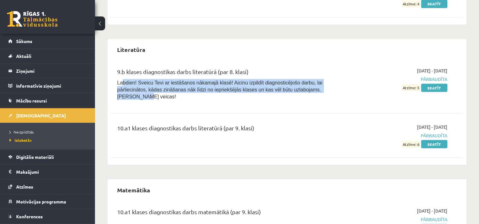
drag, startPoint x: 121, startPoint y: 80, endPoint x: 298, endPoint y: 89, distance: 176.8
click at [298, 89] on p "Labdien! Sveicu Tevi ar iestāšanos nākamajā klasē! Aicinu izpildīt diagnosticēj…" at bounding box center [225, 89] width 217 height 21
click at [300, 91] on p "Labdien! Sveicu Tevi ar iestāšanos nākamajā klasē! Aicinu izpildīt diagnosticēj…" at bounding box center [225, 89] width 217 height 21
click at [170, 81] on span "Labdien! Sveicu Tevi ar iestāšanos nākamajā klasē! Aicinu izpildīt diagnosticēj…" at bounding box center [219, 89] width 205 height 19
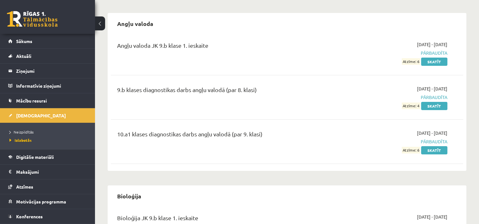
scroll to position [0, 0]
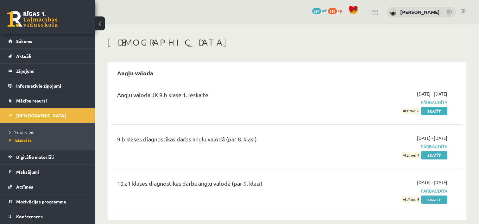
click at [22, 116] on span "[DEMOGRAPHIC_DATA]" at bounding box center [41, 116] width 50 height 6
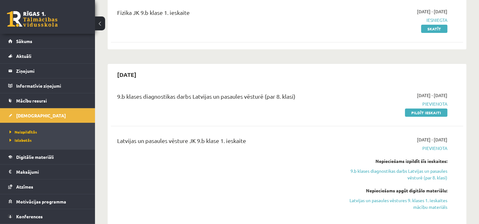
scroll to position [158, 0]
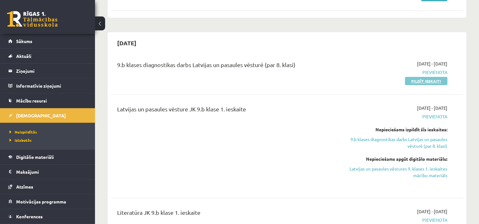
click at [427, 80] on link "Pildīt ieskaiti" at bounding box center [426, 81] width 42 height 8
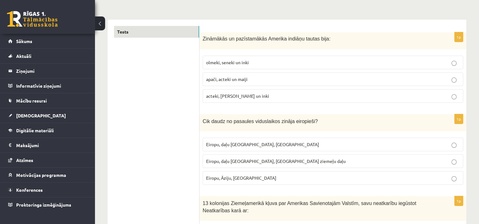
scroll to position [95, 0]
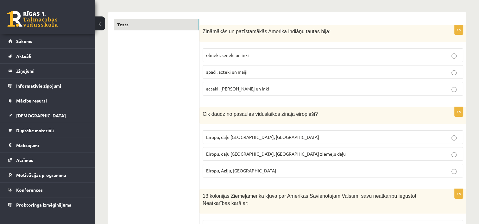
click at [248, 90] on p "acteki, [PERSON_NAME] un inki" at bounding box center [333, 88] width 254 height 7
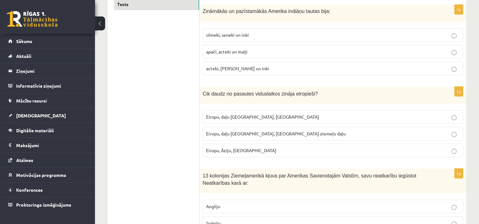
scroll to position [127, 0]
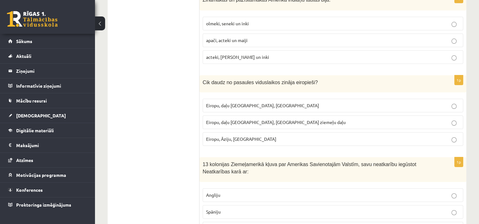
click at [249, 139] on p "Eiropu, Āziju, [GEOGRAPHIC_DATA]" at bounding box center [333, 139] width 254 height 7
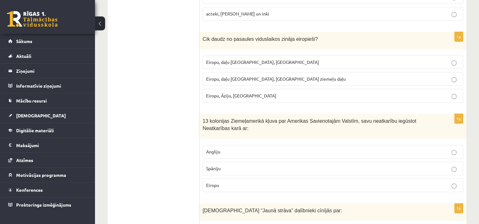
scroll to position [222, 0]
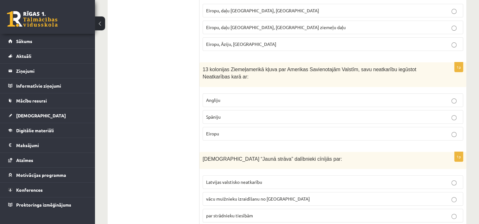
click at [226, 114] on p "Spāniju" at bounding box center [333, 117] width 254 height 7
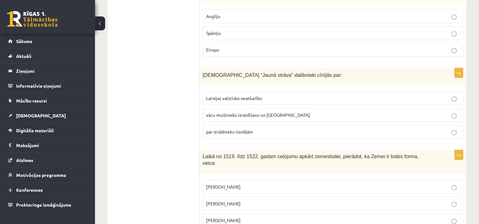
scroll to position [317, 0]
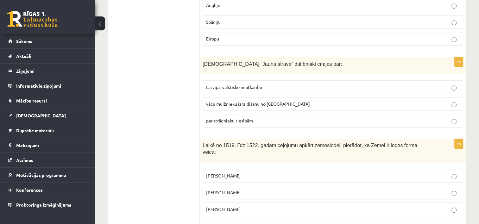
click at [267, 85] on p "Latvijas valstisko neatkarību" at bounding box center [333, 87] width 254 height 7
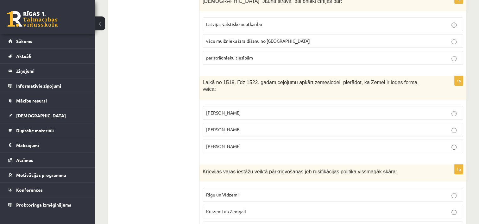
scroll to position [380, 0]
click at [244, 143] on p "[PERSON_NAME]" at bounding box center [333, 146] width 254 height 7
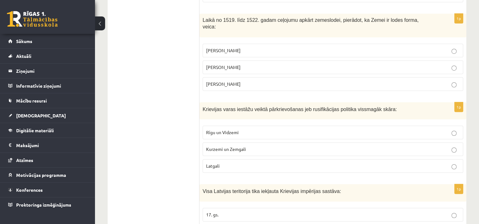
scroll to position [443, 0]
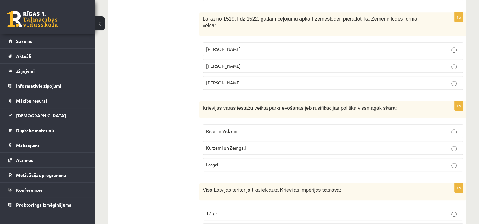
click at [236, 63] on span "[PERSON_NAME]" at bounding box center [223, 66] width 35 height 6
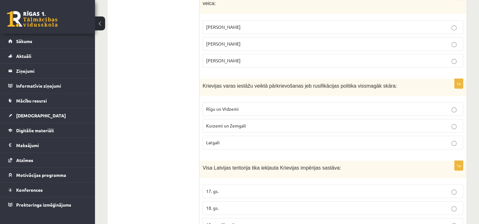
scroll to position [475, 0]
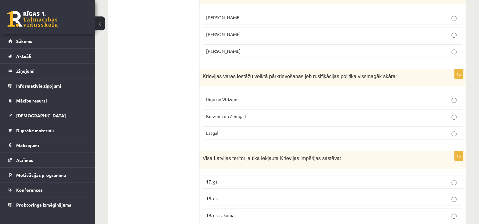
click at [251, 113] on p "Kurzemi un Zemgali" at bounding box center [333, 116] width 254 height 7
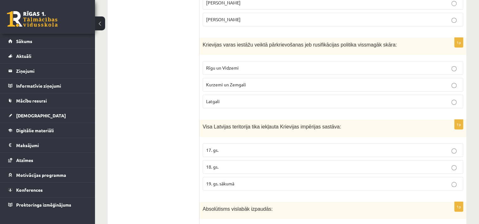
click at [242, 65] on p "Rīgu un Vidzemi" at bounding box center [333, 68] width 254 height 7
click at [242, 82] on span "Kurzemi un Zemgali" at bounding box center [226, 85] width 40 height 6
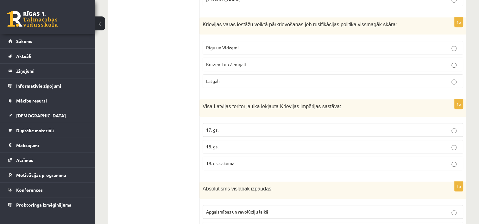
scroll to position [538, 0]
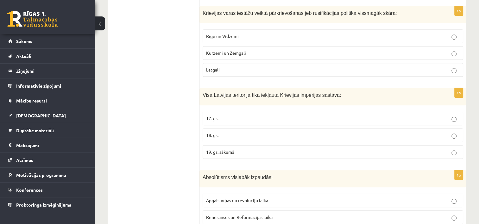
click at [237, 149] on p "19. gs. sākumā" at bounding box center [333, 152] width 254 height 7
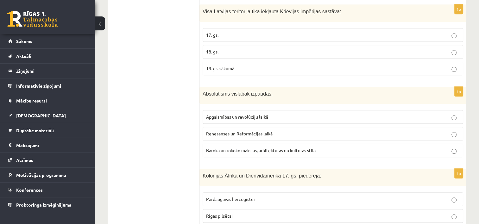
scroll to position [633, 0]
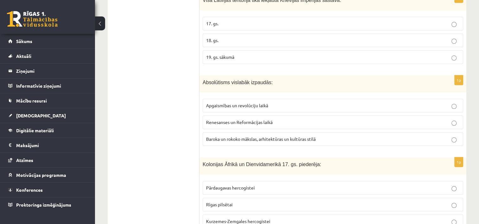
click at [271, 100] on label "Apgaismības un revolūciju laikā" at bounding box center [333, 106] width 260 height 14
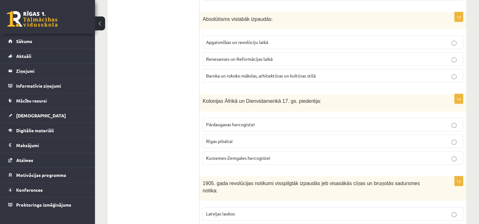
scroll to position [728, 0]
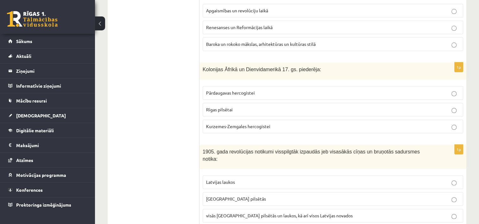
click at [261, 90] on p "Pārdaugavas hercogistei" at bounding box center [333, 93] width 254 height 7
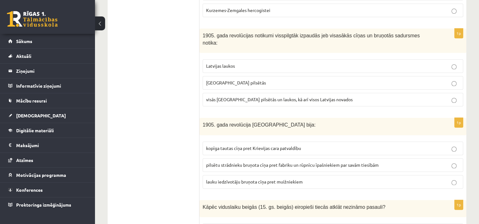
scroll to position [855, 0]
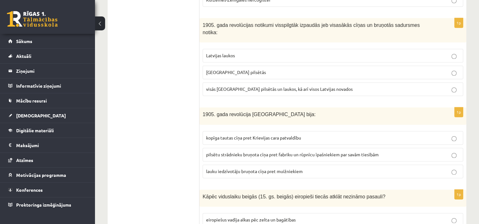
click at [338, 86] on p "visās Latvijas pilsētās un laukos, kā arī visos Latvijas novados" at bounding box center [333, 89] width 254 height 7
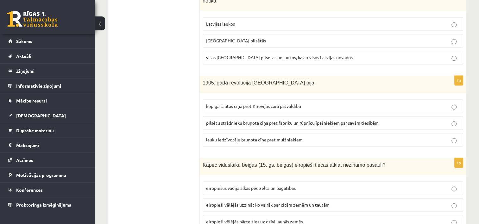
click at [240, 34] on label "Latvijas pilsētās" at bounding box center [333, 41] width 260 height 14
click at [306, 103] on p "kopīga tautas cīņa pret Krievijas cara patvaldību" at bounding box center [333, 106] width 254 height 7
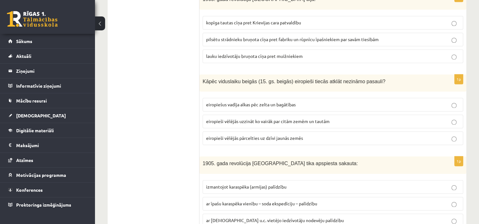
scroll to position [981, 0]
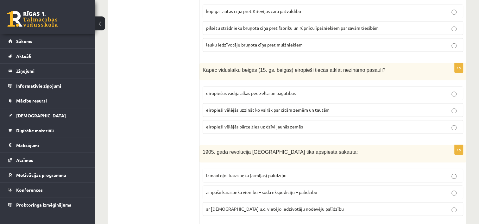
click at [309, 123] on p "eiropieši vēlējās pārcelties uz dzīvi jaunās zemēs" at bounding box center [333, 126] width 254 height 7
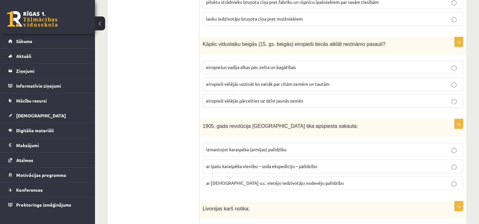
scroll to position [1045, 0]
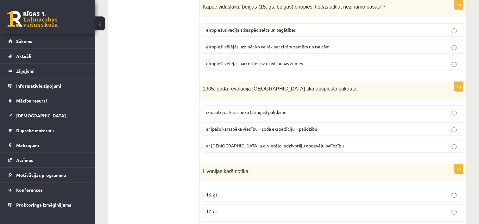
click at [298, 109] on p "izmantojot karaspēka (armijas) palīdzību" at bounding box center [333, 112] width 254 height 7
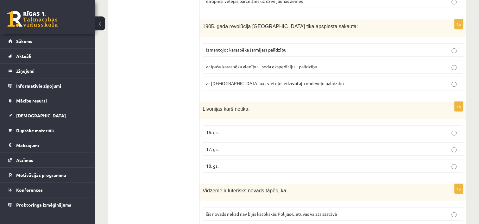
scroll to position [1108, 0]
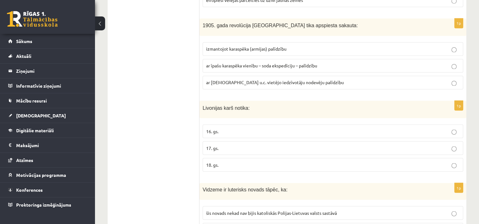
click at [220, 161] on p "18. gs." at bounding box center [333, 164] width 254 height 7
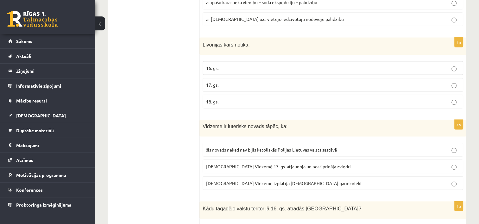
scroll to position [1203, 0]
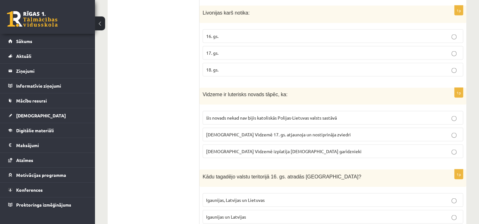
click at [337, 131] on p "luterānismu Vidzemē 17. gs. atjaunoja un nostiprināja zviedri" at bounding box center [333, 134] width 254 height 7
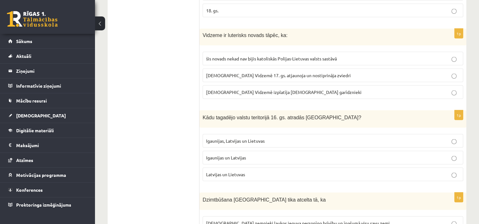
scroll to position [1266, 0]
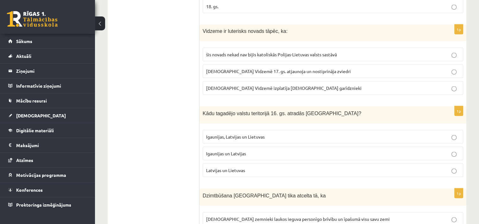
click at [257, 167] on p "Latvijas un Lietuvas" at bounding box center [333, 170] width 254 height 7
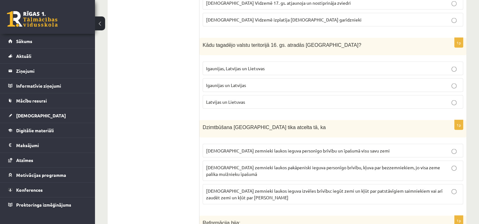
scroll to position [1361, 0]
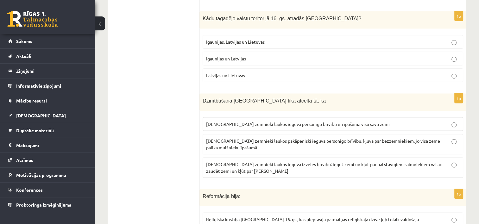
click at [368, 121] on p "latviešu zemnieki laukos ieguva personīgo brīvību un īpašumā visu savu zemi" at bounding box center [333, 124] width 254 height 7
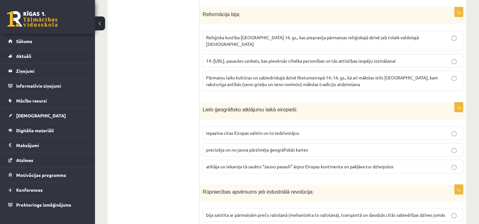
scroll to position [1551, 0]
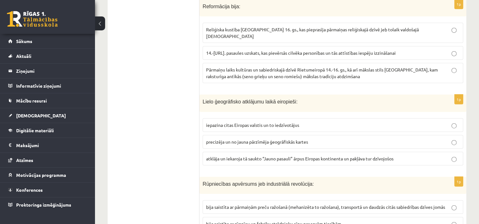
click at [358, 156] on span "atklāja un iekaroja tā saukto “Jauno pasauli” ārpus Eiropas kontinenta un pakļā…" at bounding box center [299, 159] width 187 height 6
click at [322, 139] on p "precizēja un no jauna pārzīmēja ģeogrāfiskās kartes" at bounding box center [333, 142] width 254 height 7
click at [308, 122] on p "iepazina citas Eiropas valstis un to iedzīvotājus" at bounding box center [333, 125] width 254 height 7
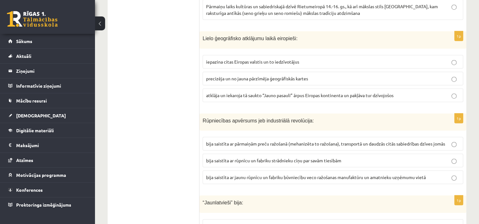
scroll to position [1583, 0]
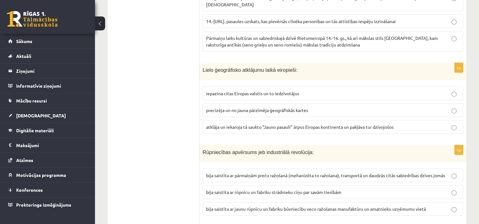
click at [324, 107] on p "precizēja un no jauna pārzīmēja ģeogrāfiskās kartes" at bounding box center [333, 110] width 254 height 7
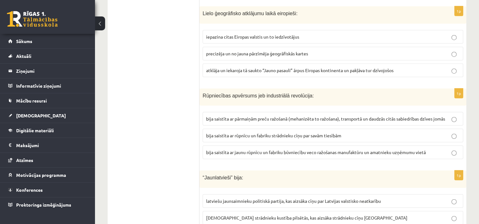
scroll to position [1646, 0]
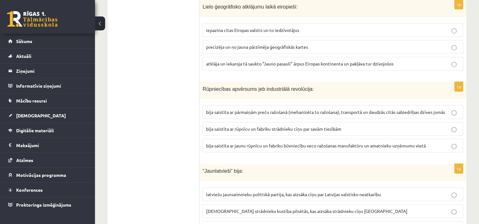
click at [354, 109] on span "bija saistīta ar pārmaiņām preču ražošanā (mehanizēta to ražošana), transportā …" at bounding box center [325, 112] width 239 height 6
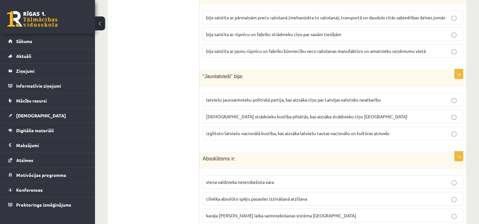
scroll to position [1741, 0]
click at [305, 130] on span "izglītoto latviešu nacionālā kustība, kas aizsāka latviešu tautas nacionālo un …" at bounding box center [297, 133] width 183 height 6
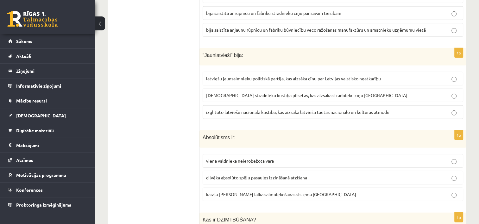
scroll to position [1773, 0]
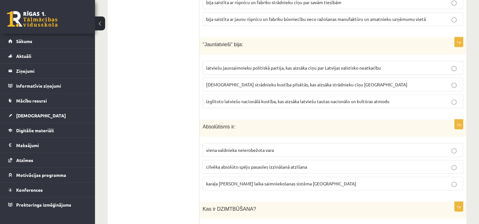
click at [282, 65] on span "latviešu jaunsaimnieku politiskā partija, kas aizsāka cīņu par Latvijas valstis…" at bounding box center [293, 68] width 175 height 6
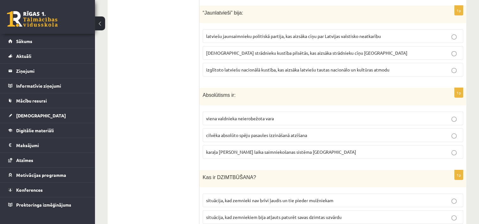
scroll to position [1836, 0]
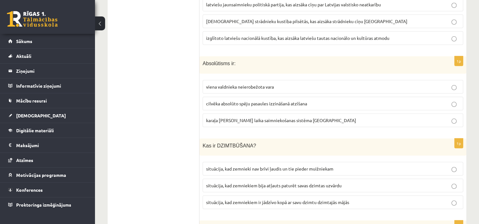
click at [292, 84] on p "viena valdnieka neierobežota vara" at bounding box center [333, 87] width 254 height 7
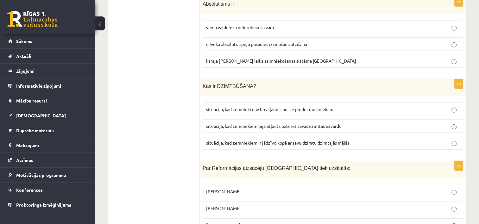
scroll to position [1899, 0]
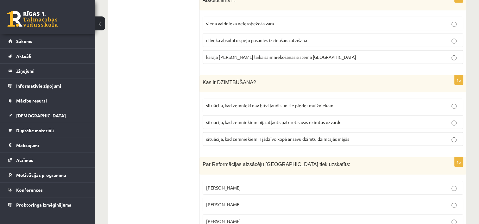
click at [355, 136] on p "situācija, kad zemniekiem ir jādzīvo kopā ar savu dzimtu dzimtajās mājās" at bounding box center [333, 139] width 254 height 7
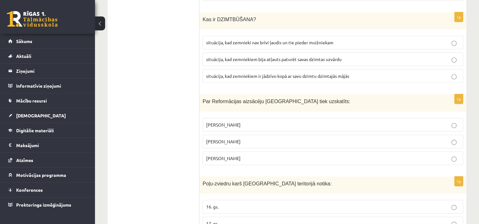
scroll to position [1962, 0]
click at [241, 138] on p "Mārtiņš Luters" at bounding box center [333, 141] width 254 height 7
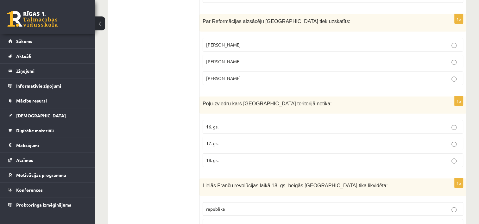
scroll to position [2057, 0]
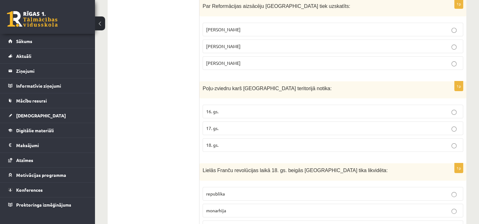
click at [221, 125] on p "17. gs." at bounding box center [333, 128] width 254 height 7
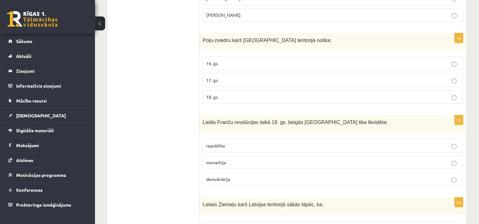
scroll to position [2121, 0]
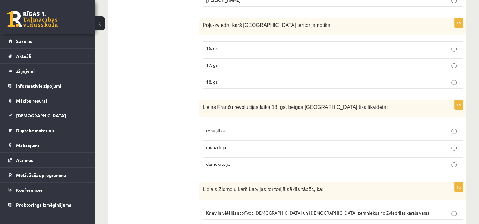
click at [237, 141] on label "monarhija" at bounding box center [333, 148] width 260 height 14
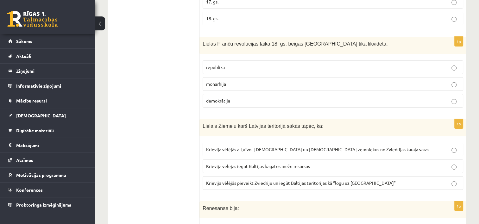
scroll to position [2216, 0]
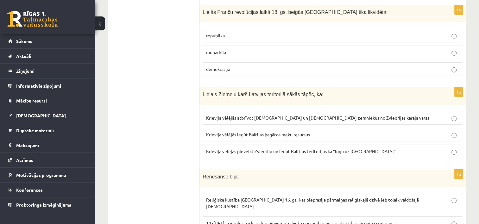
click at [319, 131] on p "Krievija vēlējās iegūt Baltijas bagātos mežu resursus" at bounding box center [333, 134] width 254 height 7
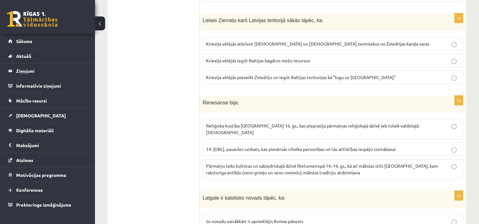
scroll to position [2279, 0]
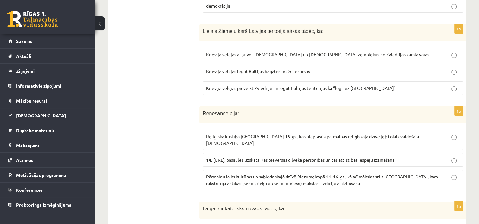
click at [377, 173] on p "Pārmaiņu laiks kultūras un sabiedriskajā dzīvē Rietumeiropā 14.-16. gs., kā arī…" at bounding box center [333, 179] width 254 height 13
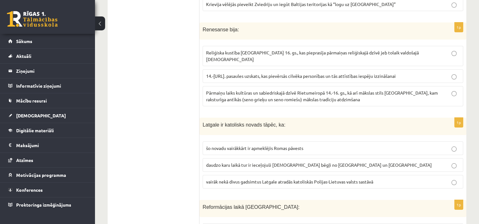
scroll to position [2374, 0]
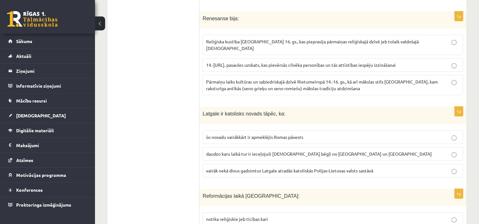
click at [312, 134] on p "šo novadu vairākkārt ir apmeklējis Romas pāvests" at bounding box center [333, 137] width 254 height 7
click at [292, 168] on span "vairāk nekā divus gadsimtus Latgale atradās katoliskās Polijas-Lietuvas valsts …" at bounding box center [289, 171] width 167 height 6
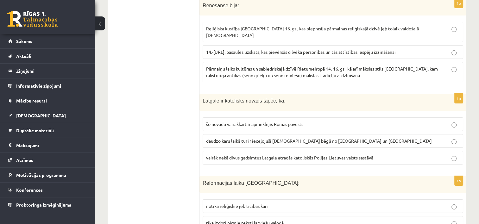
scroll to position [2393, 0]
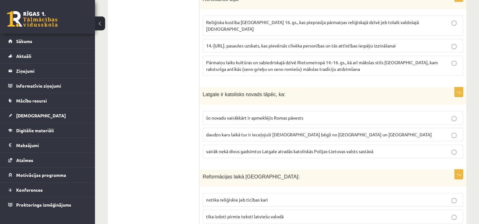
click at [319, 132] on span "daudzo karu laikā tur ir ieceļojuši katoļu bēgļi no Lietuvas un Polijas" at bounding box center [319, 135] width 226 height 6
click at [310, 115] on p "šo novadu vairākkārt ir apmeklējis Romas pāvests" at bounding box center [333, 118] width 254 height 7
click at [300, 132] on span "daudzo karu laikā tur ir ieceļojuši katoļu bēgļi no Lietuvas un Polijas" at bounding box center [319, 135] width 226 height 6
click at [275, 132] on span "daudzo karu laikā tur ir ieceļojuši katoļu bēgļi no Lietuvas un Polijas" at bounding box center [319, 135] width 226 height 6
click at [287, 213] on p "tika izdoti pirmie teksti latviešu valodā" at bounding box center [333, 216] width 254 height 7
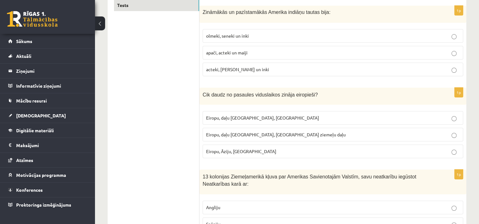
scroll to position [0, 0]
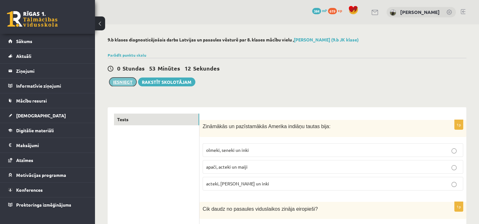
click at [124, 79] on button "Iesniegt" at bounding box center [122, 82] width 27 height 9
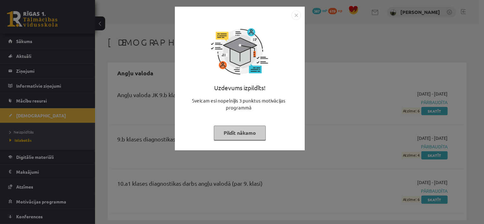
click at [243, 133] on button "Pildīt nākamo" at bounding box center [240, 133] width 52 height 15
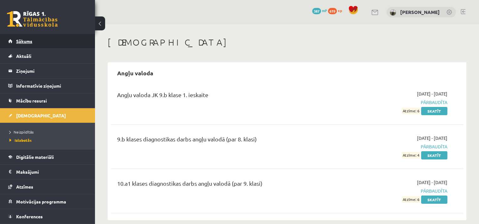
click at [22, 47] on link "Sākums" at bounding box center [47, 41] width 79 height 15
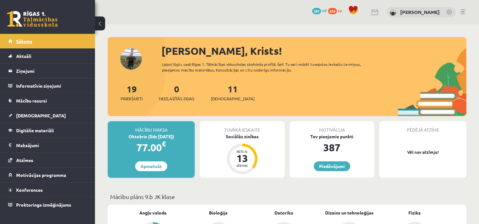
click at [28, 45] on link "Sākums" at bounding box center [47, 41] width 79 height 15
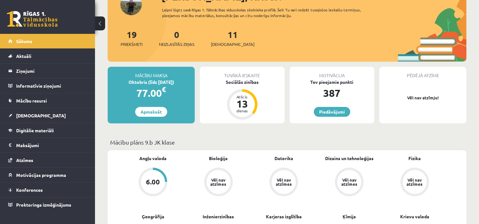
scroll to position [63, 0]
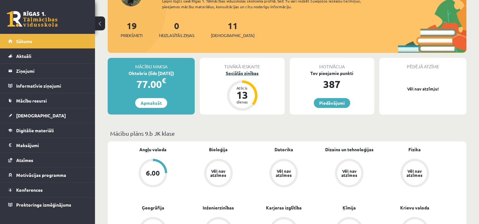
click at [243, 96] on div "13" at bounding box center [242, 95] width 19 height 10
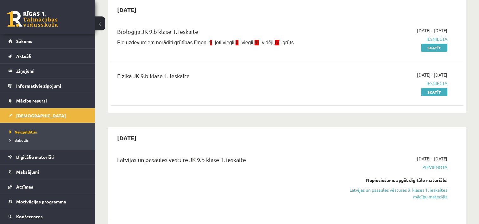
scroll to position [222, 0]
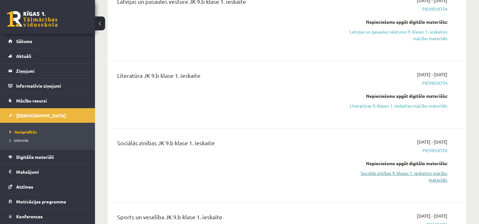
click at [420, 175] on link "Sociālās zinības 9. klases 1. ieskaites mācību materiāls" at bounding box center [395, 176] width 104 height 13
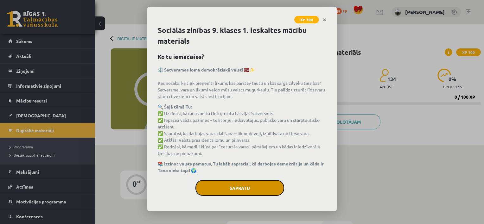
click at [244, 186] on button "Sapratu" at bounding box center [239, 188] width 89 height 16
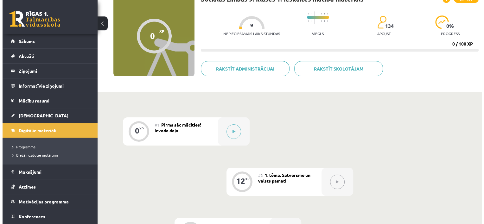
scroll to position [43, 0]
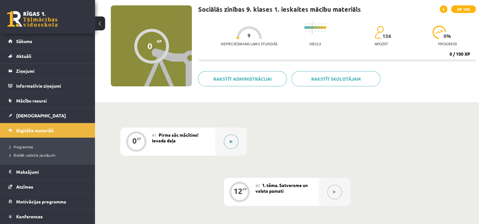
click at [234, 142] on button at bounding box center [231, 142] width 15 height 15
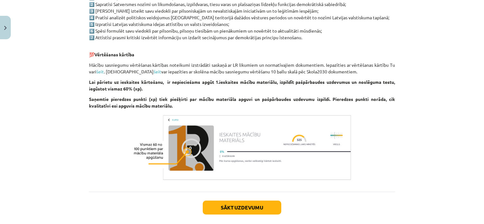
scroll to position [376, 0]
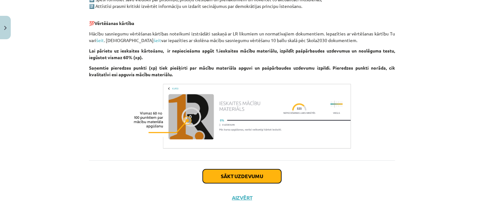
click at [241, 177] on button "Sākt uzdevumu" at bounding box center [242, 176] width 78 height 14
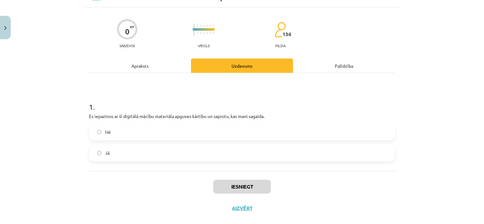
scroll to position [45, 0]
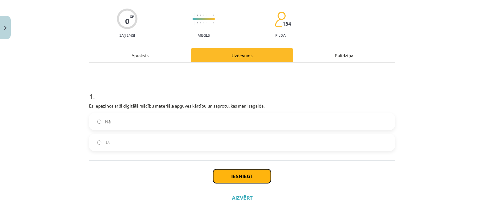
click at [230, 172] on button "Iesniegt" at bounding box center [242, 176] width 58 height 14
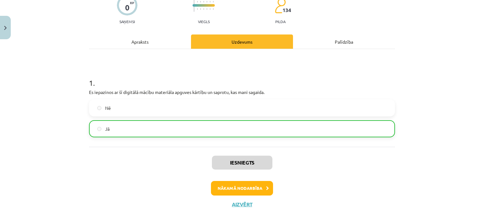
scroll to position [65, 0]
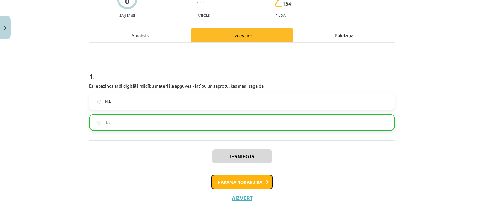
click at [258, 182] on button "Nākamā nodarbība" at bounding box center [242, 182] width 62 height 15
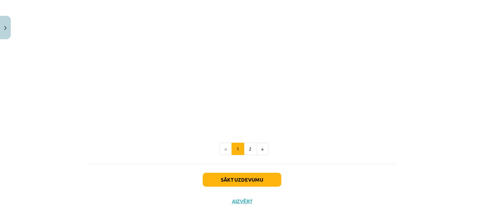
scroll to position [1328, 0]
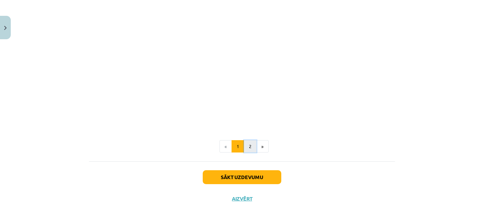
click at [251, 147] on button "2" at bounding box center [250, 146] width 13 height 13
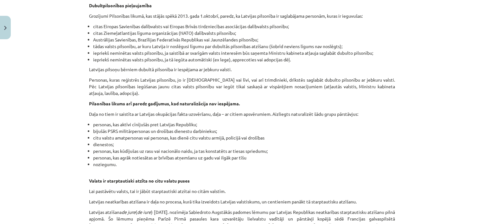
scroll to position [1001, 0]
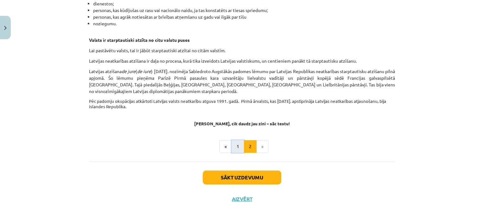
click at [239, 145] on button "1" at bounding box center [237, 146] width 13 height 13
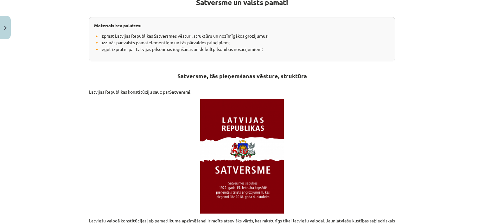
scroll to position [0, 0]
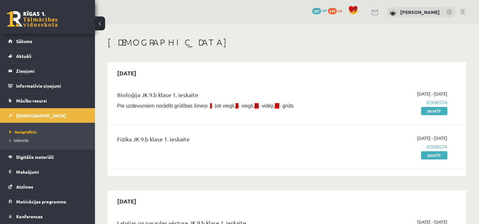
scroll to position [220, 0]
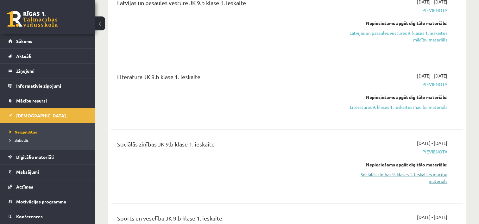
click at [429, 174] on link "Sociālās zinības 9. klases 1. ieskaites mācību materiāls" at bounding box center [395, 177] width 104 height 13
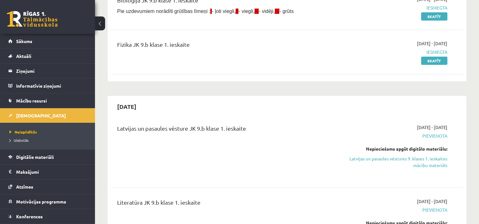
scroll to position [94, 0]
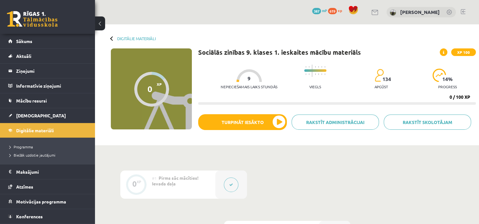
click at [41, 26] on link at bounding box center [32, 19] width 51 height 16
